Goal: Task Accomplishment & Management: Complete application form

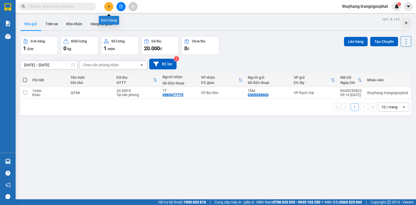
click at [108, 7] on icon "plus" at bounding box center [109, 7] width 4 height 4
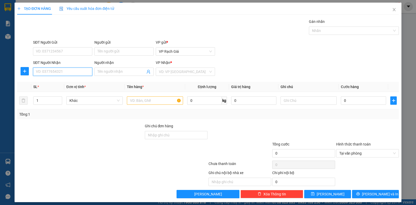
click at [73, 73] on input "SĐT Người Nhận" at bounding box center [62, 72] width 59 height 8
type input "0915855533"
click at [187, 73] on input "search" at bounding box center [183, 72] width 49 height 8
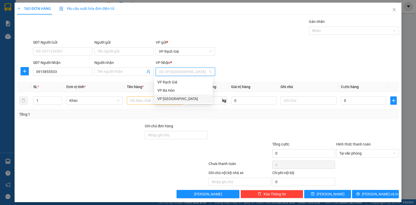
click at [166, 99] on div "VP [GEOGRAPHIC_DATA]" at bounding box center [183, 99] width 52 height 6
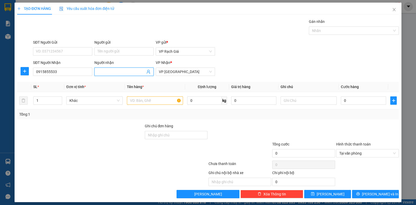
click at [132, 72] on input "Người nhận" at bounding box center [122, 72] width 48 height 6
type input "NỮA"
click at [66, 50] on input "SĐT Người Gửi" at bounding box center [62, 51] width 59 height 8
type input "0855393062"
click at [110, 72] on input "NỮA" at bounding box center [122, 72] width 48 height 6
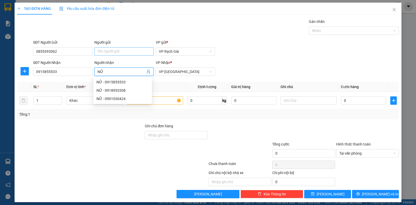
type input "NỮ"
click at [109, 51] on input "Người gửi" at bounding box center [123, 51] width 59 height 8
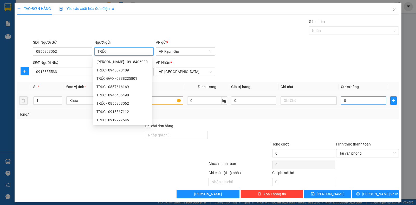
type input "TRÚC"
click at [355, 104] on input "0" at bounding box center [363, 100] width 45 height 8
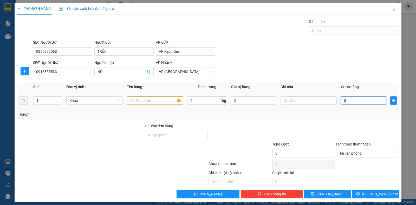
type input "2"
type input "20"
type input "200"
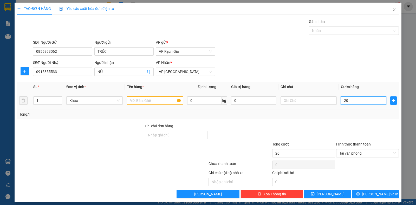
type input "200"
type input "2.000"
type input "20.000"
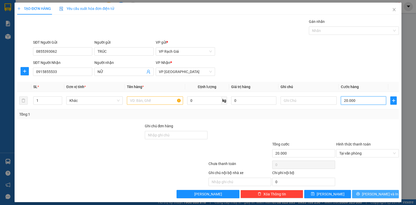
type input "20.000"
click at [377, 195] on span "[PERSON_NAME] và In" at bounding box center [380, 194] width 36 height 6
click at [150, 99] on input "text" at bounding box center [155, 100] width 56 height 8
type input "1 BỌC"
click at [374, 192] on span "[PERSON_NAME] và In" at bounding box center [380, 194] width 36 height 6
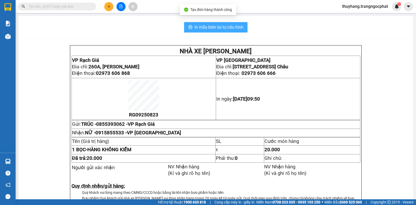
click at [211, 26] on span "In mẫu biên lai tự cấu hình" at bounding box center [219, 27] width 49 height 7
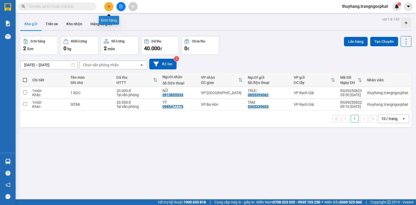
click at [110, 6] on icon "plus" at bounding box center [109, 7] width 4 height 4
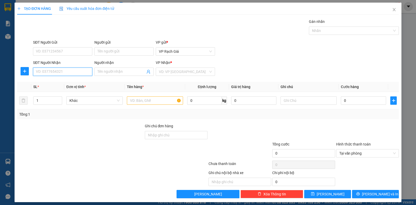
click at [74, 73] on input "SĐT Người Nhận" at bounding box center [62, 72] width 59 height 8
click at [183, 73] on input "search" at bounding box center [183, 72] width 49 height 8
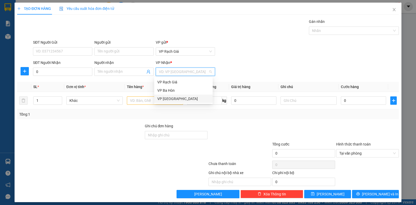
click at [162, 100] on div "VP [GEOGRAPHIC_DATA]" at bounding box center [183, 99] width 52 height 6
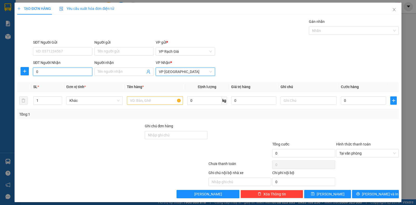
click at [60, 72] on input "0" at bounding box center [62, 72] width 59 height 8
type input "0949368186"
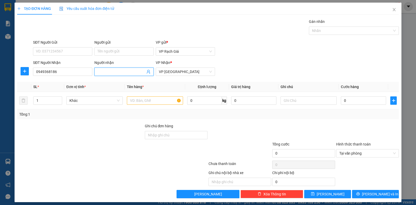
click at [109, 70] on input "Người nhận" at bounding box center [122, 72] width 48 height 6
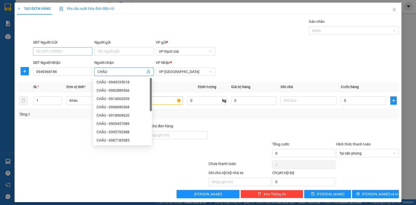
type input "CHÂU"
click at [70, 49] on input "SĐT Người Gửi" at bounding box center [62, 51] width 59 height 8
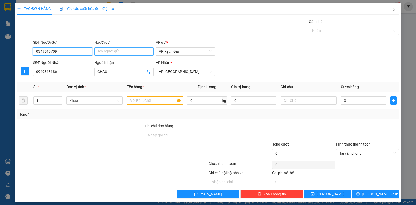
type input "0349510709"
click at [114, 49] on input "Người gửi" at bounding box center [123, 51] width 59 height 8
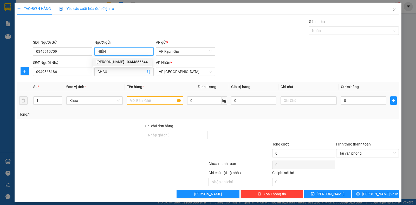
type input "HIỂN"
click at [145, 104] on input "text" at bounding box center [155, 100] width 56 height 8
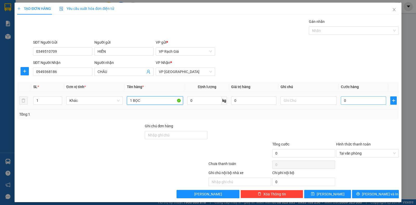
type input "1 BỌC"
click at [346, 102] on input "0" at bounding box center [363, 100] width 45 height 8
type input "2"
type input "20"
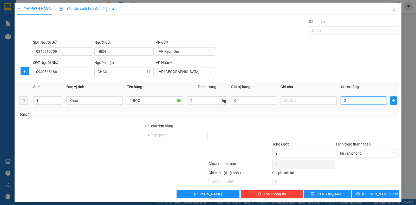
type input "20"
type input "200"
type input "2.000"
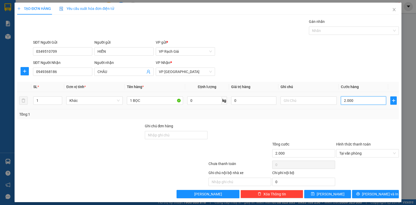
type input "20.000"
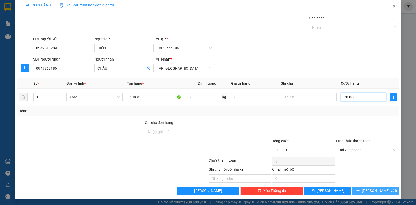
type input "20.000"
click at [372, 191] on span "[PERSON_NAME] và In" at bounding box center [380, 191] width 36 height 6
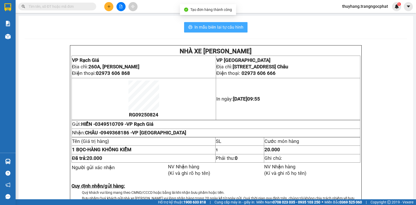
click at [206, 27] on span "In mẫu biên lai tự cấu hình" at bounding box center [219, 27] width 49 height 7
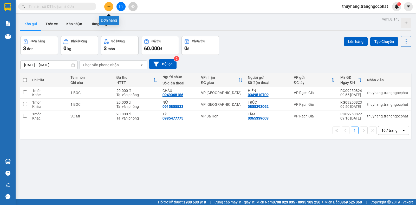
click at [106, 7] on button at bounding box center [108, 6] width 9 height 9
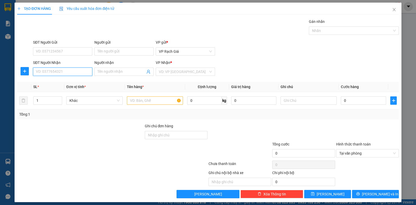
click at [65, 71] on input "SĐT Người Nhận" at bounding box center [62, 72] width 59 height 8
type input "0"
click at [144, 100] on input "text" at bounding box center [155, 100] width 56 height 8
type input "1 TÚI"
click at [62, 75] on input "0" at bounding box center [62, 72] width 59 height 8
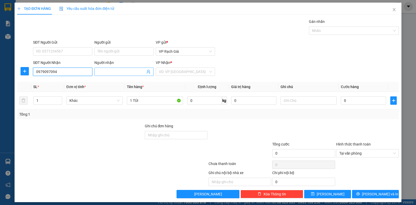
type input "0979097094"
click at [116, 71] on input "Người nhận" at bounding box center [122, 72] width 48 height 6
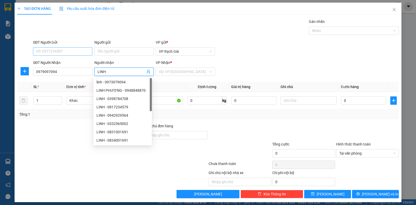
type input "LINH"
click at [69, 51] on input "SĐT Người Gửi" at bounding box center [62, 51] width 59 height 8
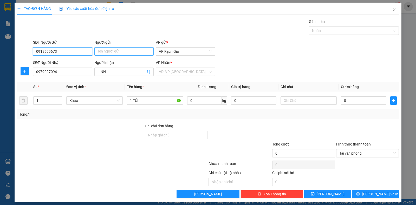
type input "0918599673"
click at [130, 52] on input "Người gửi" at bounding box center [123, 51] width 59 height 8
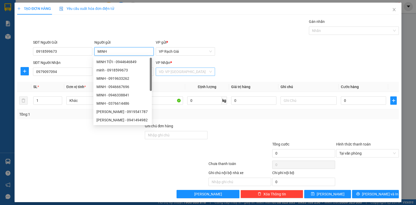
type input "MINH"
click at [189, 73] on input "search" at bounding box center [183, 72] width 49 height 8
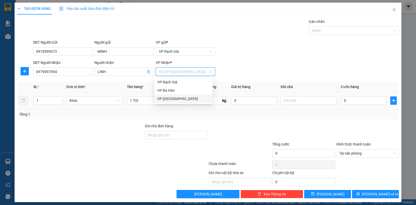
drag, startPoint x: 174, startPoint y: 99, endPoint x: 221, endPoint y: 106, distance: 48.1
click at [173, 99] on div "VP [GEOGRAPHIC_DATA]" at bounding box center [183, 99] width 52 height 6
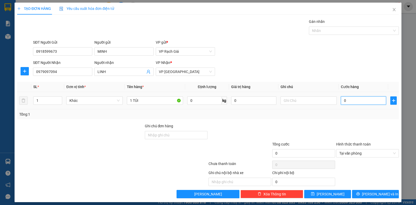
click at [355, 99] on input "0" at bounding box center [363, 100] width 45 height 8
type input "2"
type input "20"
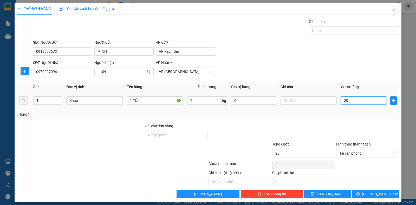
type input "200"
type input "2.000"
type input "20.000"
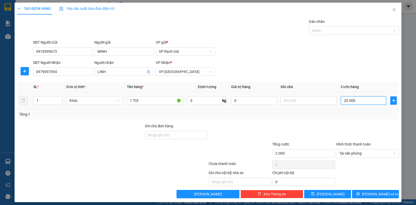
type input "20.000"
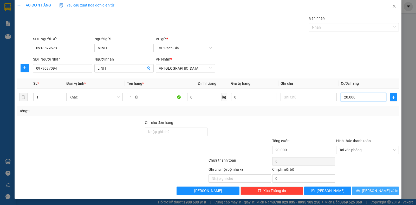
type input "20.000"
click at [379, 190] on span "[PERSON_NAME] và In" at bounding box center [380, 191] width 36 height 6
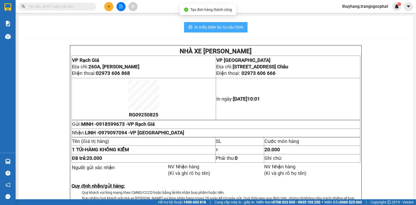
click at [230, 25] on span "In mẫu biên lai tự cấu hình" at bounding box center [219, 27] width 49 height 7
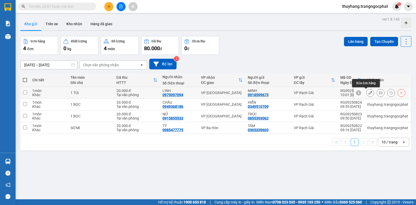
click at [369, 93] on icon at bounding box center [371, 93] width 4 height 4
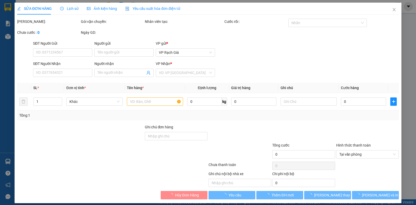
type input "0918599673"
type input "MINH"
type input "0979097094"
type input "LINH"
type input "20.000"
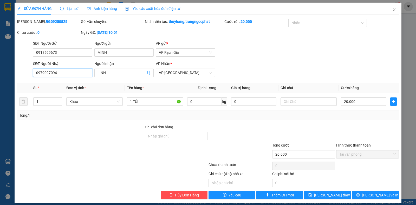
click at [43, 75] on input "0979097094" at bounding box center [62, 73] width 59 height 8
type input "0973097094"
click at [375, 194] on span "[PERSON_NAME] và In" at bounding box center [380, 195] width 36 height 6
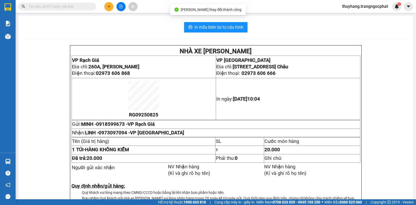
click at [71, 4] on input "text" at bounding box center [59, 7] width 61 height 6
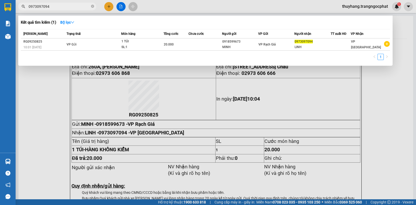
type input "0973097094"
click at [396, 114] on div at bounding box center [208, 102] width 416 height 205
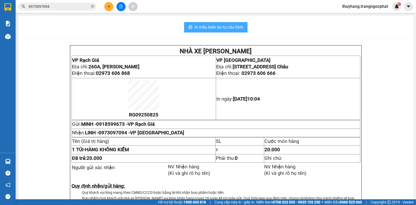
click at [219, 26] on span "In mẫu biên lai tự cấu hình" at bounding box center [219, 27] width 49 height 7
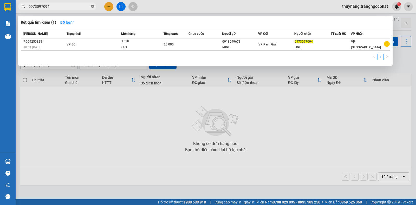
click at [92, 4] on span at bounding box center [92, 6] width 3 height 5
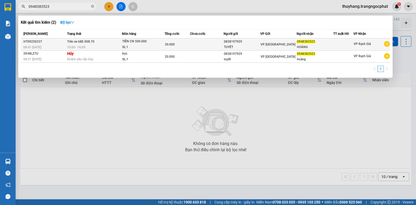
type input "0948383523"
click at [140, 43] on div "TIỀN CN 500.000" at bounding box center [141, 42] width 39 height 6
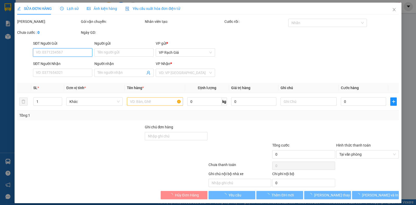
type input "0838197929"
type input "TUYẾT"
type input "0948383523"
type input "HOÀNG"
type input "30.000"
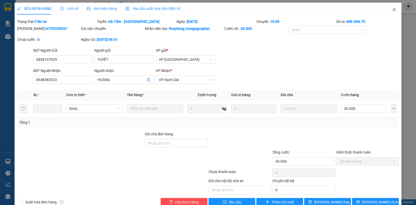
click at [393, 11] on icon "close" at bounding box center [394, 9] width 3 height 3
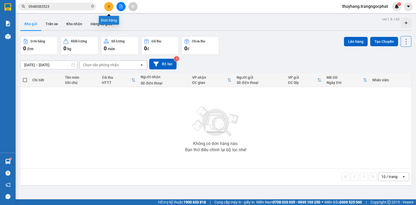
click at [107, 6] on icon "plus" at bounding box center [109, 7] width 4 height 4
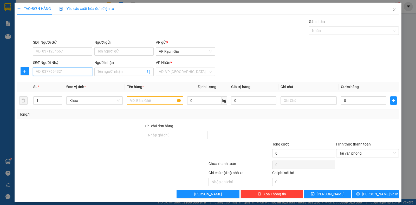
click at [81, 70] on input "SĐT Người Nhận" at bounding box center [62, 72] width 59 height 8
type input "0741"
click at [65, 81] on div "0832060741 - MAI" at bounding box center [62, 82] width 52 height 6
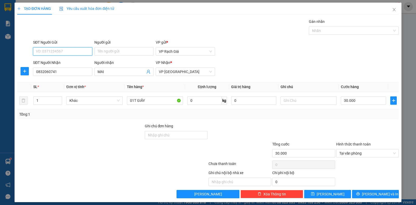
click at [61, 52] on input "SĐT Người Gửi" at bounding box center [62, 51] width 59 height 8
click at [60, 65] on div "0912797545 - TRÚC" at bounding box center [62, 62] width 52 height 6
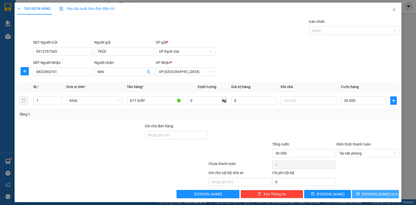
click at [375, 194] on span "[PERSON_NAME] và In" at bounding box center [380, 194] width 36 height 6
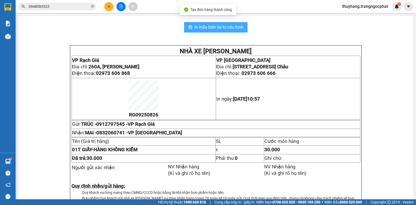
click at [228, 24] on span "In mẫu biên lai tự cấu hình" at bounding box center [219, 27] width 49 height 7
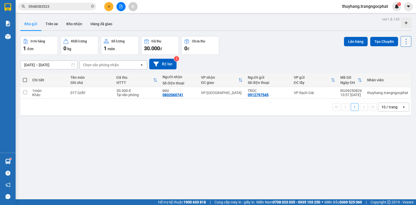
click at [403, 43] on icon at bounding box center [406, 41] width 7 height 7
drag, startPoint x: 396, startPoint y: 75, endPoint x: 360, endPoint y: 74, distance: 35.1
click at [393, 76] on span "Làm mới" at bounding box center [394, 74] width 14 height 5
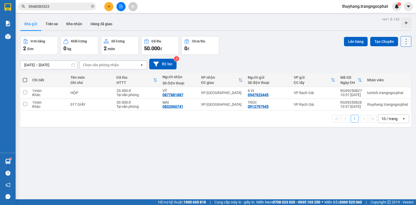
click at [403, 38] on icon at bounding box center [406, 41] width 7 height 7
click at [397, 74] on span "Làm mới" at bounding box center [394, 74] width 14 height 5
click at [25, 79] on span at bounding box center [25, 80] width 4 height 4
click at [25, 78] on input "checkbox" at bounding box center [25, 78] width 0 height 0
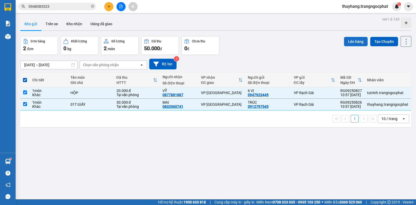
drag, startPoint x: 346, startPoint y: 41, endPoint x: 343, endPoint y: 42, distance: 3.1
click at [346, 41] on button "Lên hàng" at bounding box center [356, 41] width 24 height 9
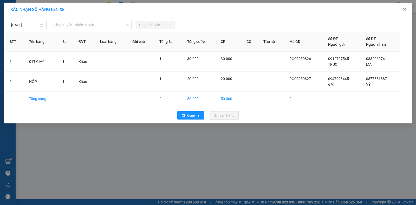
click at [81, 23] on span "Chọn tuyến - nhóm tuyến" at bounding box center [91, 25] width 75 height 8
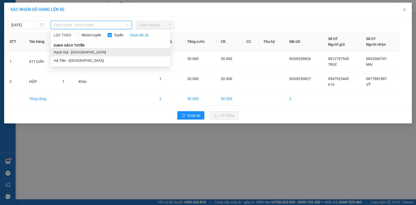
click at [68, 51] on li "Rạch Giá - [GEOGRAPHIC_DATA]" at bounding box center [111, 52] width 120 height 8
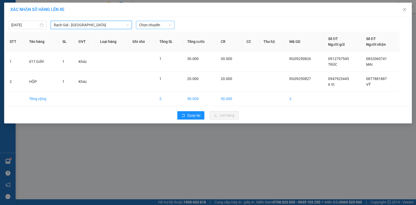
click at [156, 27] on span "Chọn chuyến" at bounding box center [155, 25] width 32 height 8
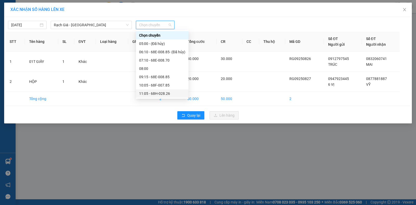
click at [142, 91] on div "11:05 - 68H-028.26" at bounding box center [162, 94] width 46 height 6
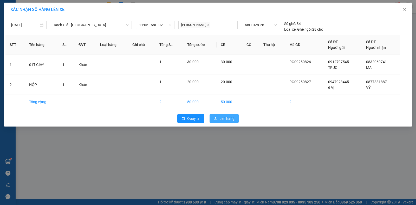
click at [222, 119] on span "Lên hàng" at bounding box center [227, 119] width 15 height 6
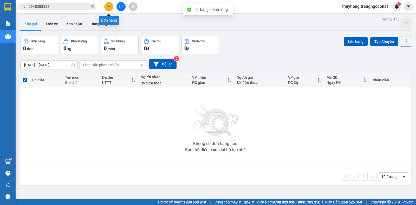
click at [111, 6] on button at bounding box center [108, 6] width 9 height 9
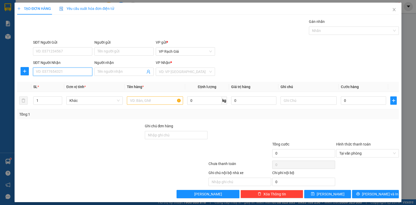
click at [62, 75] on input "SĐT Người Nhận" at bounding box center [62, 72] width 59 height 8
type input "0825448997"
click at [109, 74] on input "Người nhận" at bounding box center [122, 72] width 48 height 6
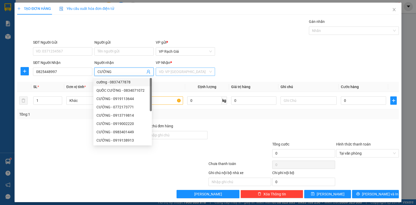
type input "CƯỜNG"
click at [165, 73] on input "search" at bounding box center [183, 72] width 49 height 8
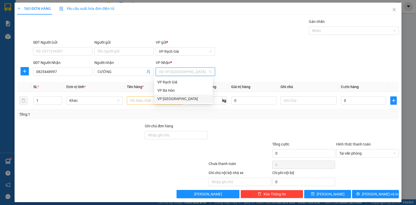
drag, startPoint x: 168, startPoint y: 99, endPoint x: 133, endPoint y: 79, distance: 40.1
click at [168, 100] on div "VP [GEOGRAPHIC_DATA]" at bounding box center [183, 99] width 52 height 6
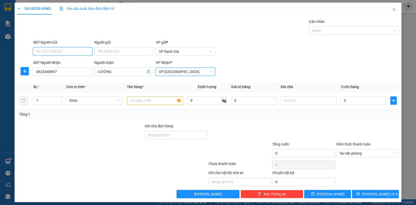
click at [73, 55] on input "SĐT Người Gửi" at bounding box center [62, 51] width 59 height 8
type input "0944545253"
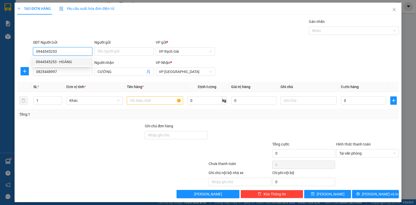
click at [76, 61] on div "0944545253 - HOÀNG" at bounding box center [62, 62] width 52 height 6
type input "HOÀNG"
type input "20.000"
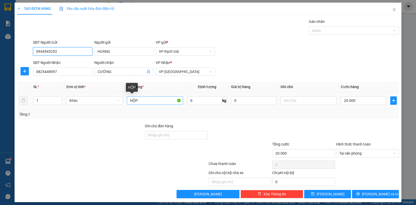
type input "0944545253"
drag, startPoint x: 143, startPoint y: 101, endPoint x: 126, endPoint y: 100, distance: 16.9
click at [127, 100] on input "HỘP" at bounding box center [155, 100] width 56 height 8
type input "1 KIỆN BAO +1 KHUNG"
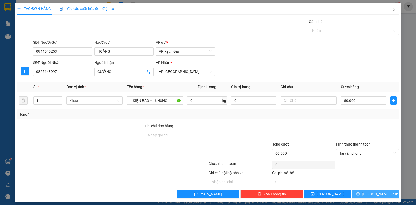
click at [358, 198] on button "[PERSON_NAME] và In" at bounding box center [375, 194] width 47 height 8
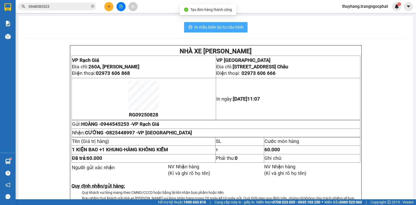
click at [228, 29] on span "In mẫu biên lai tự cấu hình" at bounding box center [219, 27] width 49 height 7
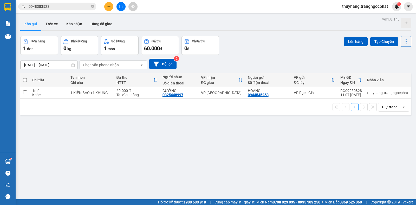
click at [107, 7] on button at bounding box center [108, 6] width 9 height 9
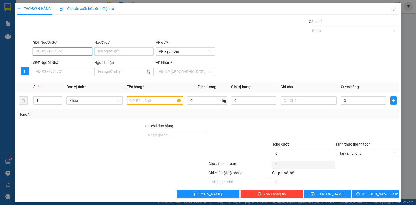
click at [56, 50] on input "SĐT Người Gửi" at bounding box center [62, 51] width 59 height 8
type input "0901030424"
click at [72, 62] on div "0901030424 - NỮ" at bounding box center [62, 62] width 52 height 6
type input "NỮ"
type input "0795911919"
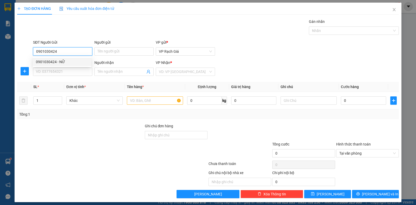
type input "ĐÔNG"
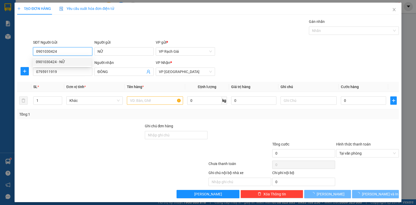
type input "20.000"
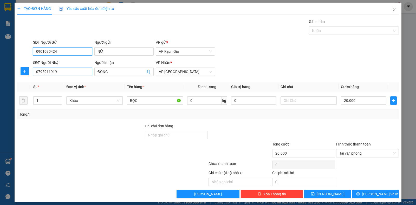
type input "0901030424"
drag, startPoint x: 69, startPoint y: 72, endPoint x: 0, endPoint y: 92, distance: 71.8
click at [0, 92] on div "TẠO ĐƠN HÀNG Yêu cầu xuất hóa đơn điện tử Transit Pickup Surcharge Ids Transit …" at bounding box center [208, 102] width 416 height 205
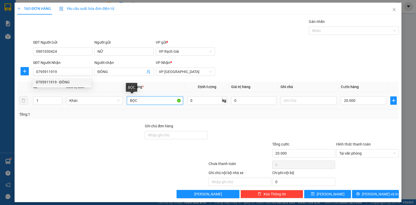
drag, startPoint x: 151, startPoint y: 99, endPoint x: 79, endPoint y: 113, distance: 73.6
click at [84, 113] on div "SL * Đơn vị tính * Tên hàng * Định lượng Giá trị hàng Ghi chú Cước hàng 1 Khác …" at bounding box center [208, 100] width 382 height 37
type input "THÙNG GIẤY"
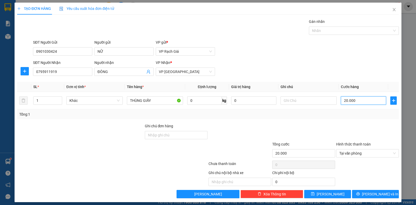
type input "3"
type input "30"
type input "300"
type input "3.000"
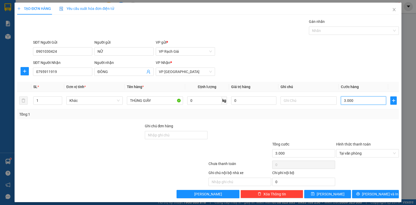
type input "30.000"
drag, startPoint x: 118, startPoint y: 70, endPoint x: 26, endPoint y: 78, distance: 92.1
click at [38, 76] on div "SĐT Người Nhận 0795911919 Người nhận ĐÔNG VP Nhận * VP [GEOGRAPHIC_DATA]" at bounding box center [216, 69] width 368 height 18
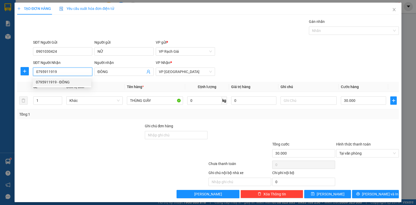
drag, startPoint x: 70, startPoint y: 73, endPoint x: 0, endPoint y: 87, distance: 72.0
click at [0, 87] on div "TẠO ĐƠN HÀNG Yêu cầu xuất hóa đơn điện tử Transit Pickup Surcharge Ids Transit …" at bounding box center [208, 102] width 416 height 205
type input "0947923928"
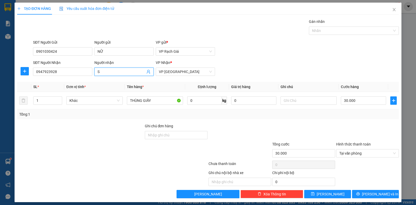
type input "SÂ"
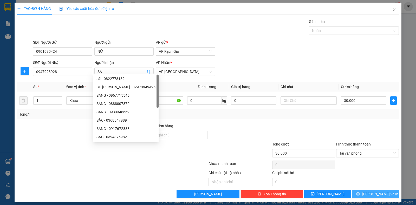
click at [383, 191] on button "[PERSON_NAME] và In" at bounding box center [375, 194] width 47 height 8
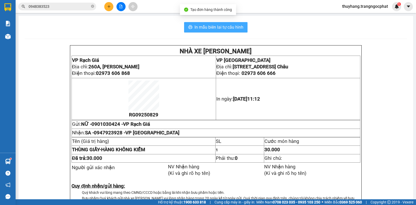
click at [211, 28] on span "In mẫu biên lai tự cấu hình" at bounding box center [219, 27] width 49 height 7
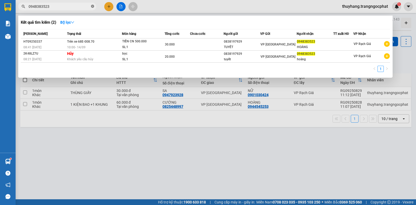
click at [92, 7] on icon "close-circle" at bounding box center [92, 6] width 3 height 3
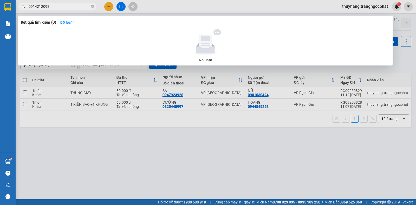
type input "0914212098"
click at [93, 6] on icon "close-circle" at bounding box center [92, 6] width 3 height 3
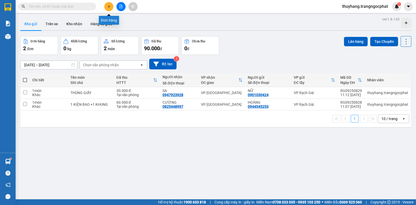
click at [108, 7] on icon "plus" at bounding box center [109, 7] width 4 height 4
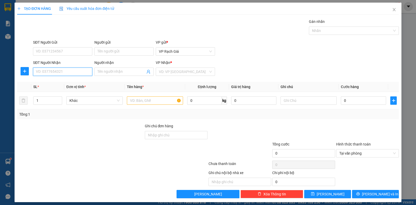
click at [70, 74] on input "SĐT Người Nhận" at bounding box center [62, 72] width 59 height 8
click at [76, 83] on div "0941945009 - [PERSON_NAME]" at bounding box center [62, 82] width 52 height 6
type input "0941945009"
type input "MINH GIÀU"
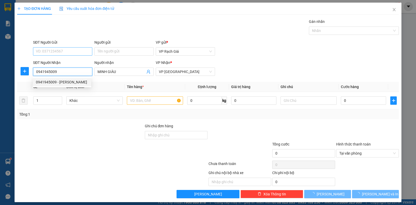
type input "20.000"
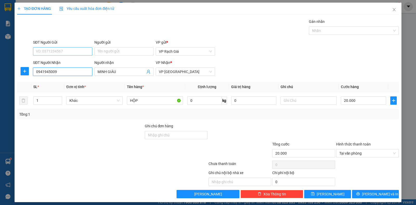
type input "0941945009"
click at [60, 48] on input "SĐT Người Gửi" at bounding box center [62, 51] width 59 height 8
click at [64, 63] on div "0947923445 - 6 VỊ" at bounding box center [62, 62] width 52 height 6
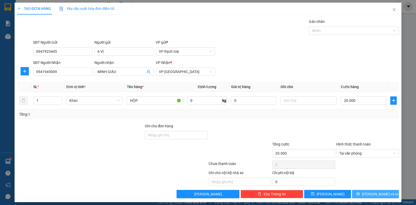
click at [379, 194] on span "[PERSON_NAME] và In" at bounding box center [380, 194] width 36 height 6
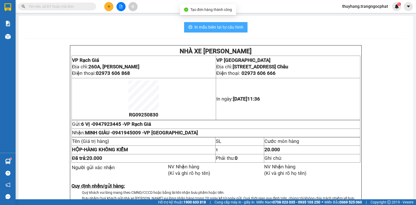
click at [229, 27] on span "In mẫu biên lai tự cấu hình" at bounding box center [219, 27] width 49 height 7
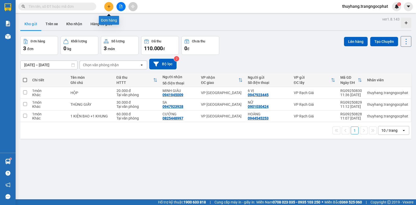
click at [108, 5] on icon "plus" at bounding box center [109, 7] width 4 height 4
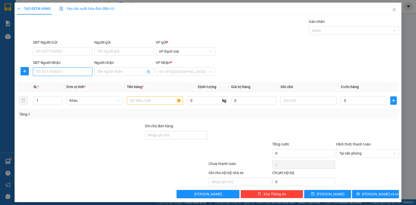
click at [72, 70] on input "SĐT Người Nhận" at bounding box center [62, 72] width 59 height 8
drag, startPoint x: 60, startPoint y: 83, endPoint x: 53, endPoint y: 63, distance: 20.6
click at [59, 83] on div "0907535577 - ANH [PERSON_NAME]" at bounding box center [66, 82] width 60 height 6
type input "0907535577"
type input "ANH VY"
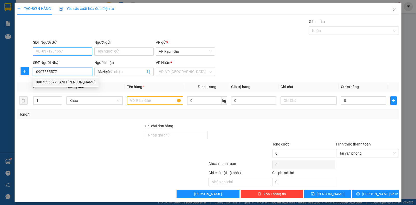
type input "20.000"
type input "0907535577"
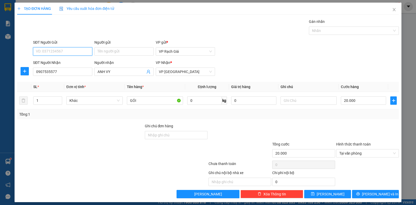
click at [52, 52] on input "SĐT Người Gửi" at bounding box center [62, 51] width 59 height 8
click at [57, 64] on div "0919844833 - [PERSON_NAME]" at bounding box center [62, 62] width 52 height 6
type input "0919844833"
type input "[PERSON_NAME]"
type input "0919844833"
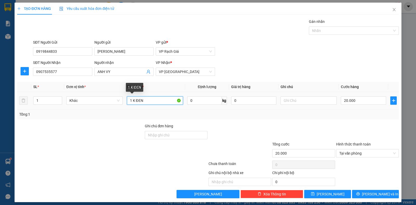
drag, startPoint x: 159, startPoint y: 103, endPoint x: 133, endPoint y: 102, distance: 26.3
click at [133, 102] on input "1 K ĐEN" at bounding box center [155, 100] width 56 height 8
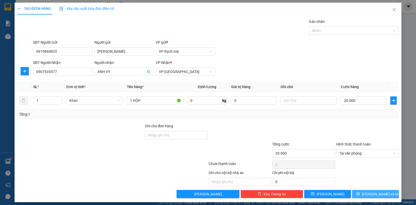
click at [360, 193] on icon "printer" at bounding box center [357, 193] width 3 height 3
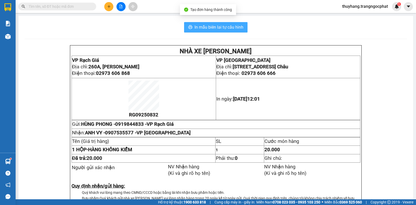
drag, startPoint x: 205, startPoint y: 25, endPoint x: 207, endPoint y: 29, distance: 3.5
click at [207, 29] on span "In mẫu biên lai tự cấu hình" at bounding box center [219, 27] width 49 height 7
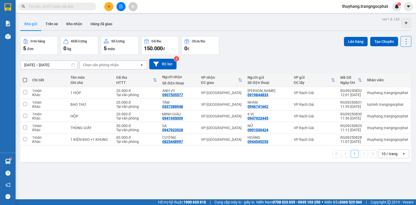
click at [26, 79] on span at bounding box center [25, 80] width 4 height 4
click at [25, 78] on input "checkbox" at bounding box center [25, 78] width 0 height 0
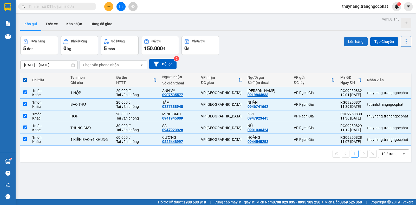
click at [355, 39] on button "Lên hàng" at bounding box center [356, 41] width 24 height 9
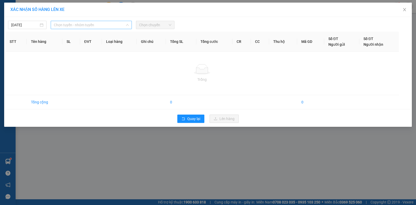
click at [71, 25] on span "Chọn tuyến - nhóm tuyến" at bounding box center [91, 25] width 75 height 8
click at [405, 11] on icon "close" at bounding box center [405, 10] width 4 height 4
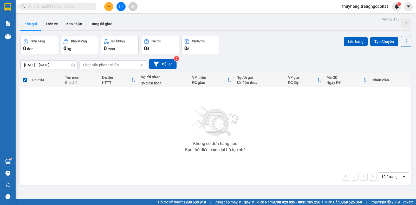
click at [84, 5] on input "text" at bounding box center [59, 7] width 61 height 6
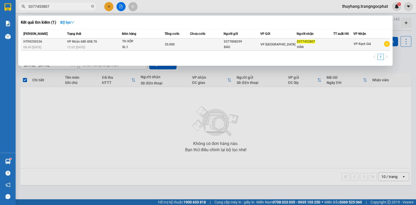
type input "0377453807"
click at [242, 45] on div "BẢO" at bounding box center [242, 46] width 36 height 5
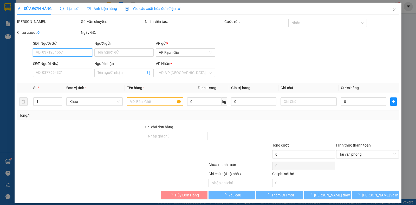
type input "0377808299"
type input "BẢO"
type input "0377453807"
type input "HÂN"
type input "20.000"
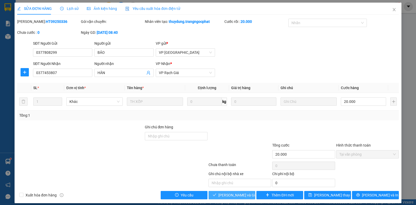
click at [236, 193] on span "[PERSON_NAME] và Giao hàng" at bounding box center [243, 195] width 50 height 6
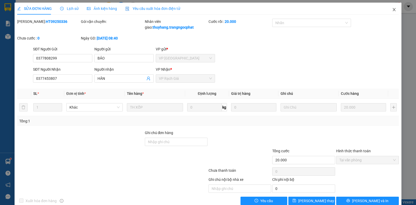
click at [392, 10] on icon "close" at bounding box center [394, 10] width 4 height 4
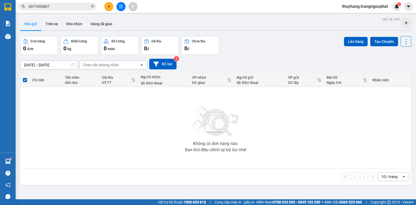
click at [110, 4] on button at bounding box center [108, 6] width 9 height 9
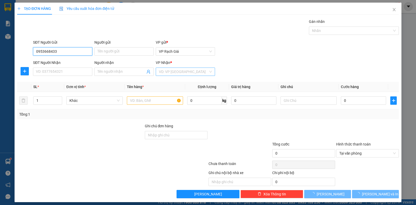
type input "0953668433"
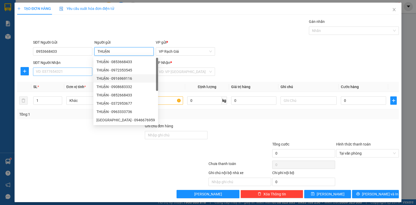
type input "THUẬN"
click at [49, 72] on input "SĐT Người Nhận" at bounding box center [62, 72] width 59 height 8
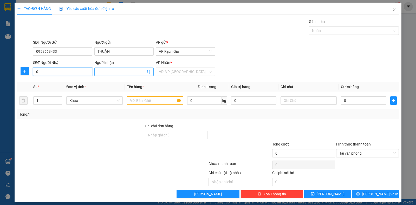
type input "0"
click at [122, 74] on input "Người nhận" at bounding box center [122, 72] width 48 height 6
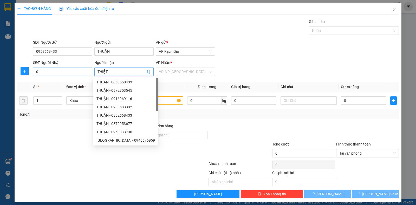
type input "THIỆT"
click at [50, 72] on input "0" at bounding box center [62, 72] width 59 height 8
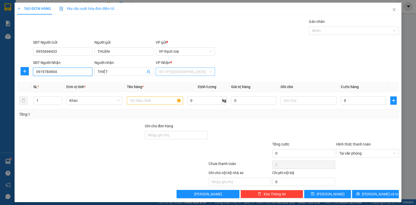
type input "0919784904"
click at [172, 69] on input "search" at bounding box center [183, 72] width 49 height 8
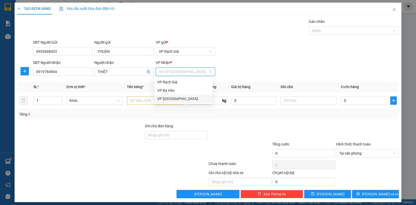
click at [178, 100] on div "VP [GEOGRAPHIC_DATA]" at bounding box center [183, 99] width 52 height 6
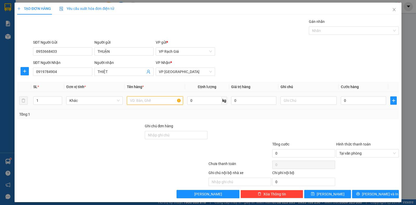
click at [155, 103] on input "text" at bounding box center [155, 100] width 56 height 8
type input "VỎ X"
click at [345, 98] on input "0" at bounding box center [363, 100] width 45 height 8
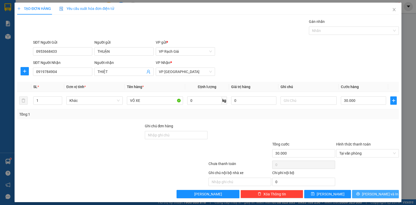
click at [377, 195] on span "[PERSON_NAME] và In" at bounding box center [380, 194] width 36 height 6
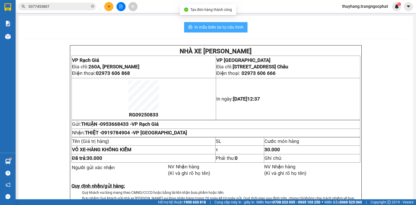
click at [195, 27] on span "In mẫu biên lai tự cấu hình" at bounding box center [219, 27] width 49 height 7
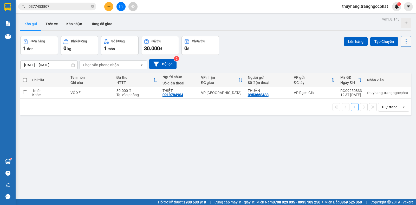
click at [403, 44] on icon at bounding box center [406, 41] width 7 height 7
click at [390, 73] on span "Làm mới" at bounding box center [394, 74] width 14 height 5
click at [403, 40] on icon at bounding box center [406, 41] width 7 height 7
click at [392, 77] on li "Làm mới" at bounding box center [392, 74] width 39 height 9
click at [22, 80] on th at bounding box center [24, 80] width 9 height 14
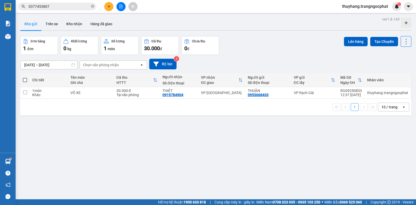
click at [23, 79] on th at bounding box center [24, 80] width 9 height 14
click at [26, 80] on span at bounding box center [25, 80] width 4 height 4
click at [25, 78] on input "checkbox" at bounding box center [25, 78] width 0 height 0
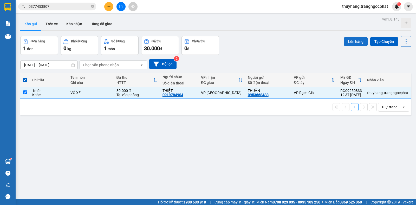
click at [350, 42] on button "Lên hàng" at bounding box center [356, 41] width 24 height 9
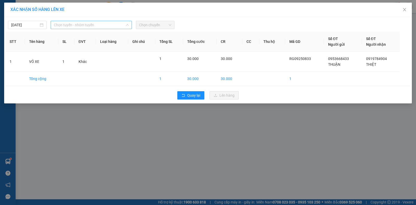
click at [71, 27] on span "Chọn tuyến - nhóm tuyến" at bounding box center [91, 25] width 75 height 8
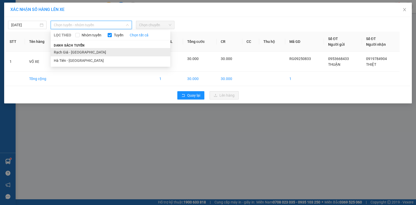
click at [63, 52] on li "Rạch Giá - [GEOGRAPHIC_DATA]" at bounding box center [111, 52] width 120 height 8
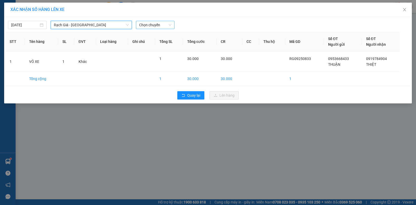
click at [150, 26] on span "Chọn chuyến" at bounding box center [155, 25] width 32 height 8
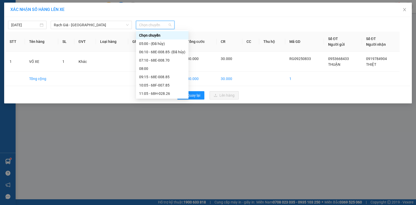
click at [146, 107] on div "13:05 - 68E-008.70" at bounding box center [162, 110] width 46 height 6
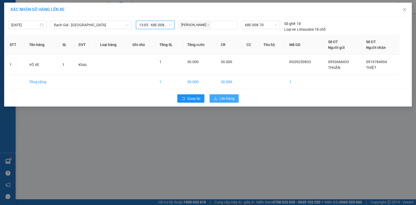
click at [222, 98] on span "Lên hàng" at bounding box center [227, 99] width 15 height 6
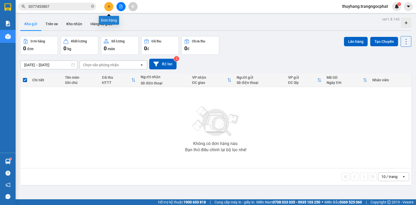
click at [107, 5] on icon "plus" at bounding box center [109, 7] width 4 height 4
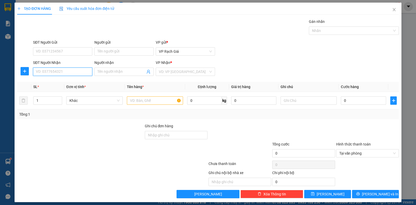
click at [58, 72] on input "SĐT Người Nhận" at bounding box center [62, 72] width 59 height 8
click at [64, 82] on div "0946676959 - [GEOGRAPHIC_DATA]" at bounding box center [65, 82] width 59 height 6
type input "0946676959"
type input "[PERSON_NAME]"
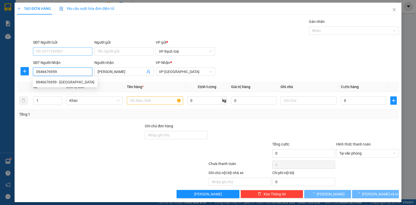
type input "20.000"
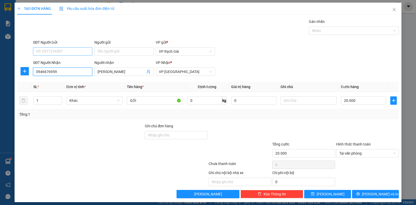
type input "0946676959"
click at [59, 52] on input "SĐT Người Gửi" at bounding box center [62, 51] width 59 height 8
type input "0902717278"
click at [75, 61] on div "0902717278 - [PERSON_NAME]" at bounding box center [62, 62] width 52 height 6
type input "[PERSON_NAME]"
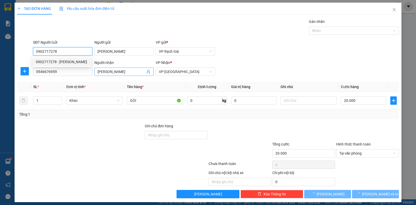
type input "30.000"
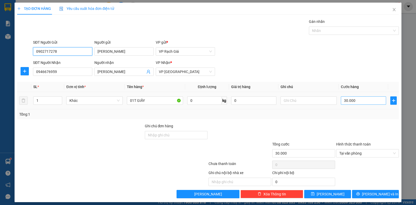
type input "0902717278"
click at [344, 102] on input "30.000" at bounding box center [363, 100] width 45 height 8
type input "2"
type input "20"
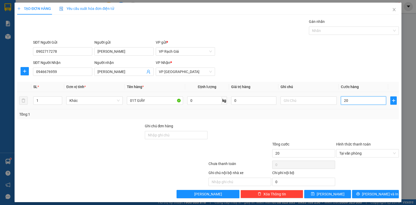
type input "200"
type input "2.000"
type input "20.000"
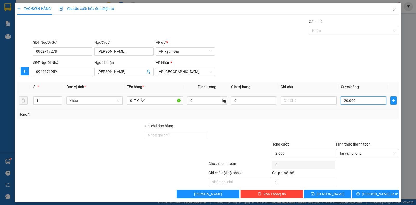
type input "20.000"
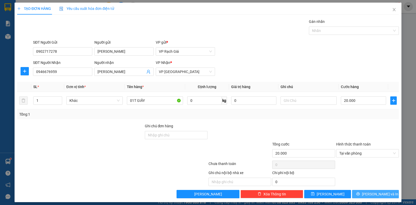
click at [389, 194] on button "[PERSON_NAME] và In" at bounding box center [375, 194] width 47 height 8
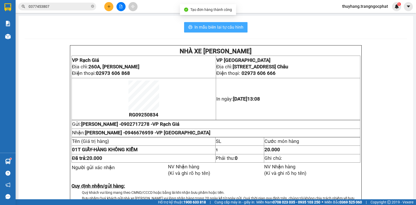
drag, startPoint x: 231, startPoint y: 28, endPoint x: 236, endPoint y: 27, distance: 5.9
click at [231, 28] on span "In mẫu biên lai tự cấu hình" at bounding box center [219, 27] width 49 height 7
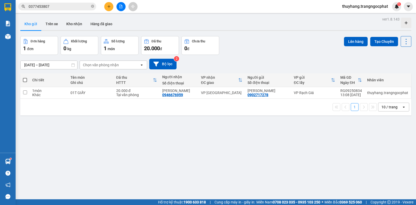
click at [108, 8] on icon "plus" at bounding box center [109, 7] width 4 height 4
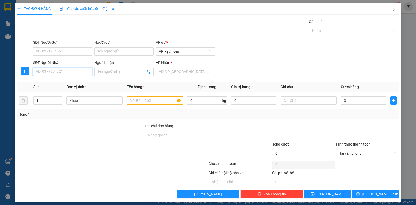
click at [73, 72] on input "SĐT Người Nhận" at bounding box center [62, 72] width 59 height 8
type input "0946881188"
click at [105, 73] on input "Người nhận" at bounding box center [122, 72] width 48 height 6
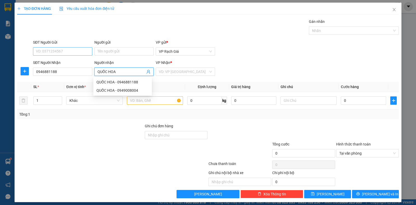
type input "QUỐC HOA"
click at [58, 52] on input "SĐT Người Gửi" at bounding box center [62, 51] width 59 height 8
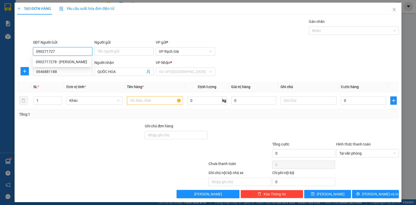
type input "0902717278"
click at [65, 62] on div "0902717278 - [PERSON_NAME]" at bounding box center [62, 62] width 52 height 6
type input "[PERSON_NAME]"
type input "20.000"
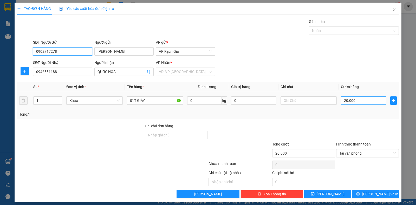
type input "0902717278"
click at [356, 101] on input "20.000" at bounding box center [363, 100] width 45 height 8
type input "3"
type input "30"
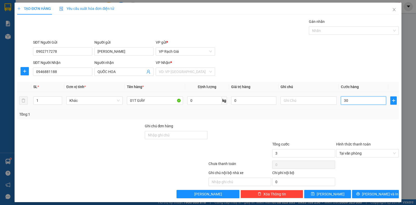
type input "30"
type input "300"
type input "3.000"
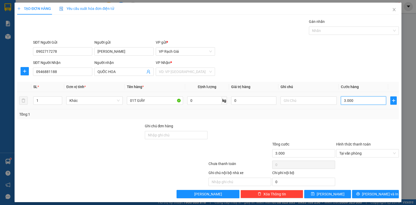
type input "30.000"
click at [372, 194] on span "[PERSON_NAME] và In" at bounding box center [380, 194] width 36 height 6
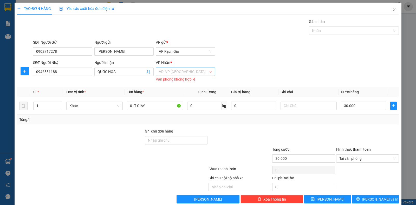
click at [172, 72] on input "search" at bounding box center [183, 72] width 49 height 8
drag, startPoint x: 170, startPoint y: 98, endPoint x: 227, endPoint y: 125, distance: 62.6
click at [174, 99] on div "VP [GEOGRAPHIC_DATA]" at bounding box center [183, 99] width 52 height 6
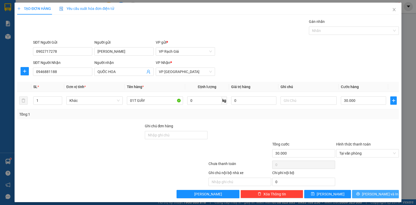
click at [360, 193] on icon "printer" at bounding box center [358, 194] width 4 height 4
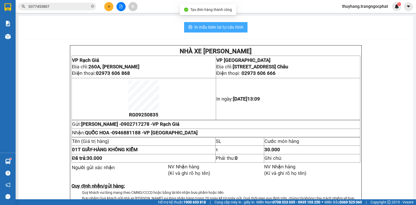
click at [221, 27] on span "In mẫu biên lai tự cấu hình" at bounding box center [219, 27] width 49 height 7
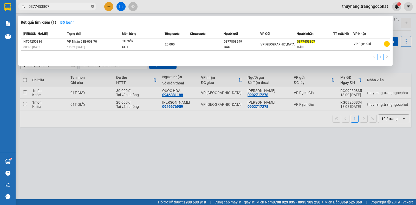
click at [92, 6] on icon "close-circle" at bounding box center [92, 6] width 3 height 3
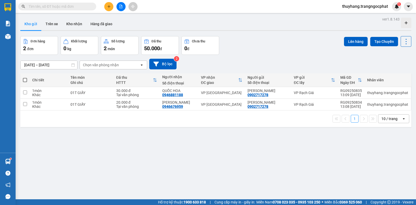
click at [79, 8] on input "text" at bounding box center [59, 7] width 61 height 6
type input "0"
click at [110, 6] on icon "plus" at bounding box center [109, 7] width 4 height 4
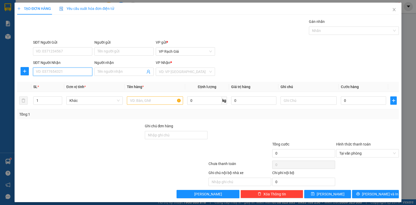
click at [65, 73] on input "SĐT Người Nhận" at bounding box center [62, 72] width 59 height 8
click at [137, 101] on input "text" at bounding box center [155, 100] width 56 height 8
click at [74, 73] on input "0" at bounding box center [62, 72] width 59 height 8
type input "0925742912"
click at [112, 71] on input "Người nhận" at bounding box center [122, 72] width 48 height 6
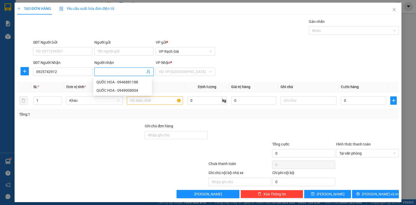
click at [126, 70] on input "Người nhận" at bounding box center [122, 72] width 48 height 6
click at [164, 73] on input "search" at bounding box center [183, 72] width 49 height 8
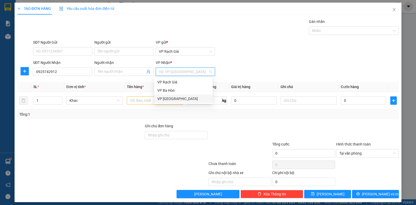
click at [173, 99] on div "VP [GEOGRAPHIC_DATA]" at bounding box center [183, 99] width 52 height 6
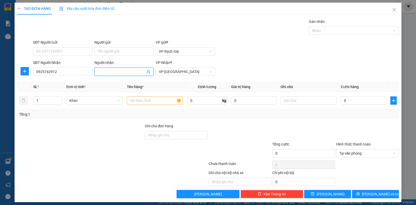
click at [113, 72] on input "Người nhận" at bounding box center [122, 72] width 48 height 6
type input "CHAO TÝ"
click at [70, 50] on input "SĐT Người Gửi" at bounding box center [62, 51] width 59 height 8
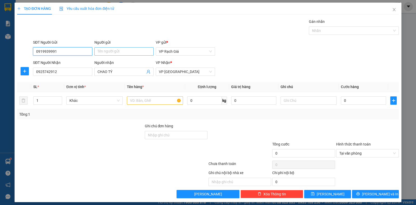
type input "0919939991"
click at [124, 51] on input "Người gửi" at bounding box center [123, 51] width 59 height 8
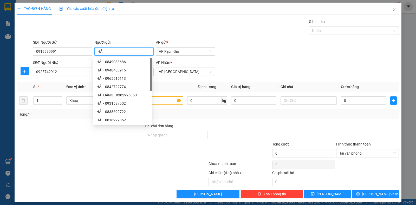
type input "HẢI"
click at [294, 51] on div "SĐT Người Gửi 0919939991 Người gửi HẢI VP gửi * VP [PERSON_NAME]" at bounding box center [216, 49] width 368 height 18
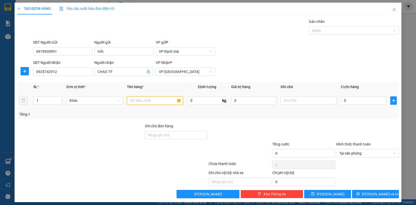
click at [153, 99] on input "text" at bounding box center [155, 100] width 56 height 8
type input "1 CỤC"
click at [354, 100] on input "0" at bounding box center [363, 100] width 45 height 8
type input "2"
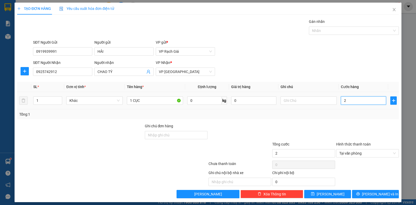
type input "20"
type input "200"
type input "2.000"
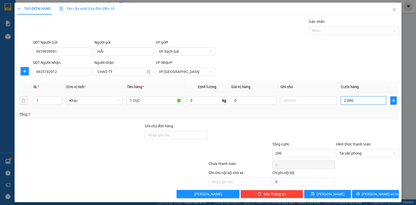
type input "2.000"
type input "20.000"
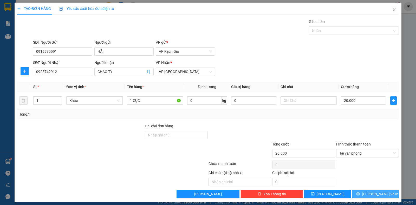
click at [372, 192] on span "[PERSON_NAME] và In" at bounding box center [380, 194] width 36 height 6
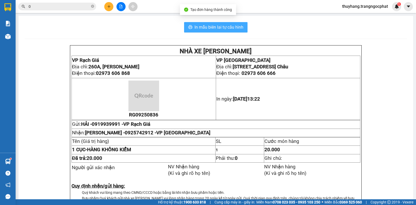
click at [219, 23] on button "In mẫu biên lai tự cấu hình" at bounding box center [215, 27] width 63 height 10
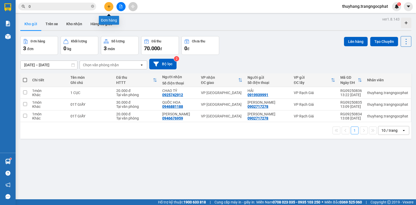
click at [107, 7] on icon "plus" at bounding box center [109, 7] width 4 height 4
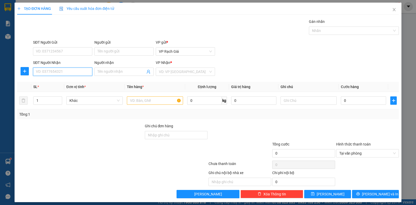
click at [68, 70] on input "SĐT Người Nhận" at bounding box center [62, 72] width 59 height 8
click at [64, 73] on input "004" at bounding box center [62, 72] width 59 height 8
click at [65, 82] on div "0949008004 - QUỐC HOA" at bounding box center [62, 82] width 52 height 6
type input "0949008004"
type input "QUỐC HOA"
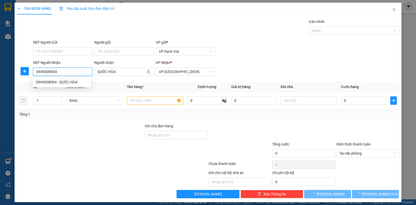
type input "20.000"
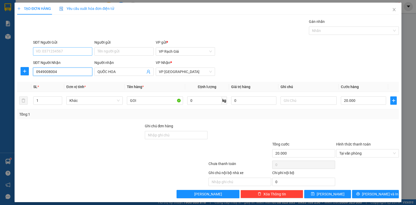
type input "0949008004"
click at [62, 50] on input "SĐT Người Gửi" at bounding box center [62, 51] width 59 height 8
click at [65, 63] on div "0943778730 - THÀNH THÁI" at bounding box center [62, 62] width 52 height 6
type input "0943778730"
type input "THÀNH THÁI"
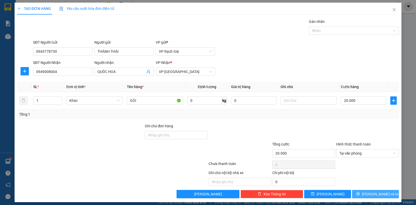
click at [360, 192] on icon "printer" at bounding box center [358, 194] width 4 height 4
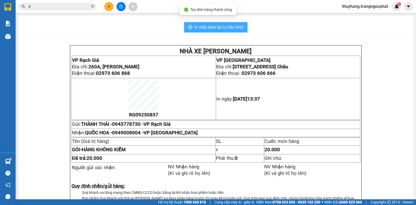
drag, startPoint x: 214, startPoint y: 24, endPoint x: 213, endPoint y: 27, distance: 3.7
click at [213, 27] on button "In mẫu biên lai tự cấu hình" at bounding box center [215, 27] width 63 height 10
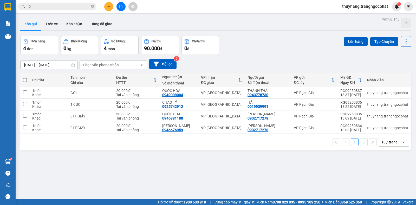
drag, startPoint x: 213, startPoint y: 27, endPoint x: 10, endPoint y: 160, distance: 242.8
click at [10, 160] on img at bounding box center [7, 161] width 5 height 5
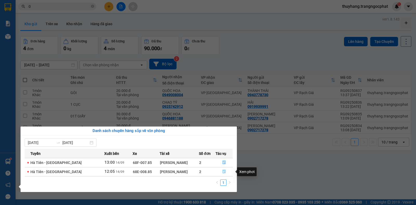
click at [222, 172] on icon "file-done" at bounding box center [224, 172] width 4 height 4
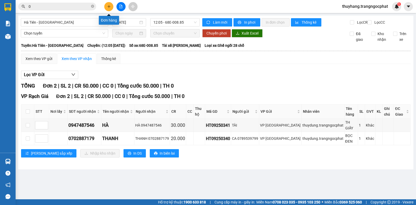
click at [107, 5] on icon "plus" at bounding box center [109, 7] width 4 height 4
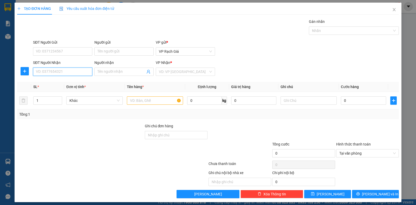
click at [51, 74] on input "SĐT Người Nhận" at bounding box center [62, 72] width 59 height 8
click at [142, 98] on input "text" at bounding box center [155, 100] width 56 height 8
drag, startPoint x: 47, startPoint y: 69, endPoint x: 61, endPoint y: 87, distance: 21.7
click at [47, 73] on input "0" at bounding box center [62, 72] width 59 height 8
click at [49, 72] on input "09116417473" at bounding box center [62, 72] width 59 height 8
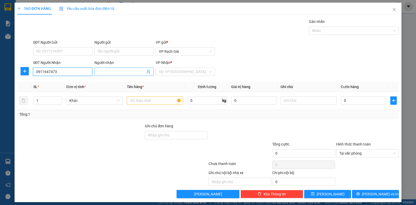
type input "0911647473"
click at [110, 71] on input "Người nhận" at bounding box center [122, 72] width 48 height 6
type input "NHANH"
click at [81, 51] on input "SĐT Người Gửi" at bounding box center [62, 51] width 59 height 8
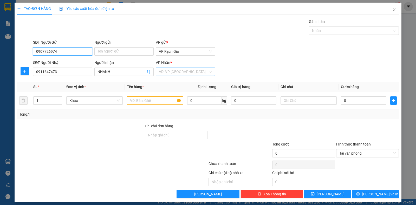
type input "0907726974"
click at [170, 74] on input "search" at bounding box center [183, 72] width 49 height 8
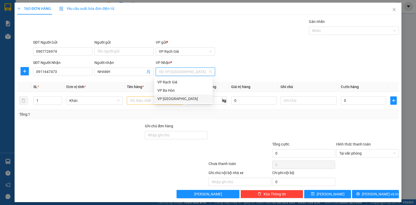
click at [166, 99] on div "VP [GEOGRAPHIC_DATA]" at bounding box center [183, 99] width 52 height 6
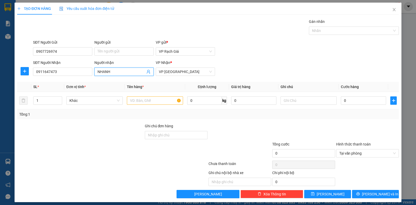
click at [96, 71] on span "NHANH" at bounding box center [123, 72] width 59 height 8
click at [98, 73] on input "NHANH" at bounding box center [122, 72] width 48 height 6
type input "TUYẾT NHANH"
click at [155, 101] on input "text" at bounding box center [155, 100] width 56 height 8
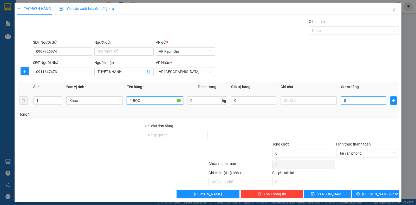
type input "1 BỌC"
click at [353, 101] on input "0" at bounding box center [363, 100] width 45 height 8
type input "2"
type input "20"
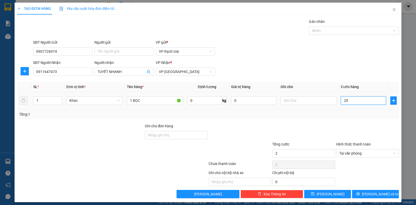
type input "20"
type input "200"
type input "2.000"
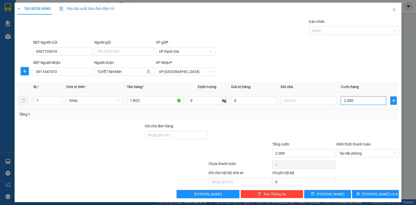
type input "200"
type input "20"
type input "2"
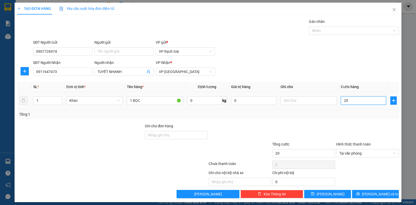
type input "2"
type input "0"
type input "03"
type input "3"
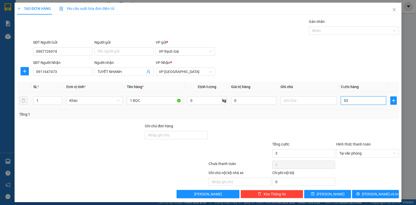
type input "030"
type input "30"
type input "0.300"
type input "300"
type input "03.000"
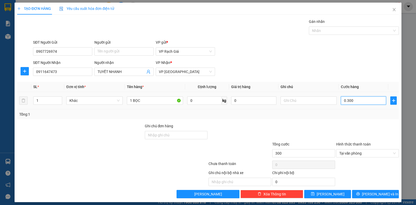
type input "3.000"
click at [341, 104] on input "03.000" at bounding box center [363, 100] width 45 height 8
click at [367, 99] on input "03.000" at bounding box center [363, 100] width 45 height 8
type input "0.300"
click at [341, 100] on input "0" at bounding box center [363, 100] width 45 height 8
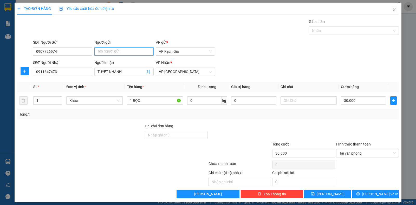
click at [119, 51] on input "Người gửi" at bounding box center [123, 51] width 59 height 8
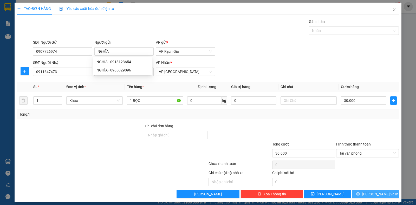
click at [389, 196] on button "[PERSON_NAME] và In" at bounding box center [375, 194] width 47 height 8
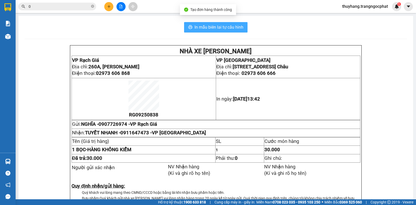
click at [198, 23] on button "In mẫu biên lai tự cấu hình" at bounding box center [215, 27] width 63 height 10
click at [198, 26] on span "In mẫu biên lai tự cấu hình" at bounding box center [219, 27] width 49 height 7
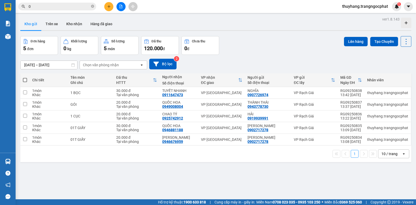
click at [71, 6] on input "0" at bounding box center [59, 7] width 61 height 6
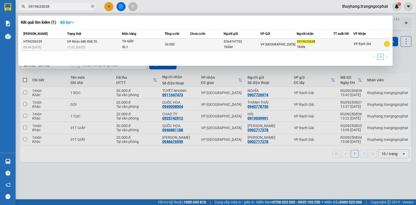
click at [95, 49] on div "12:02 [DATE]" at bounding box center [94, 47] width 55 height 6
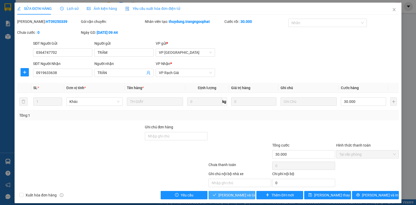
click at [231, 195] on span "[PERSON_NAME] và Giao hàng" at bounding box center [243, 195] width 50 height 6
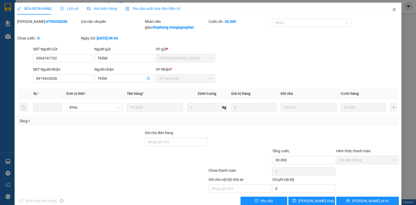
click at [393, 9] on icon "close" at bounding box center [394, 9] width 3 height 3
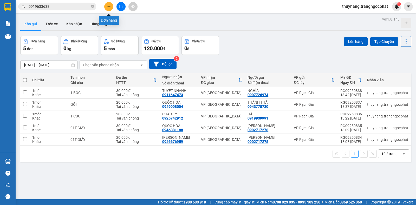
click at [108, 5] on icon "plus" at bounding box center [109, 7] width 4 height 4
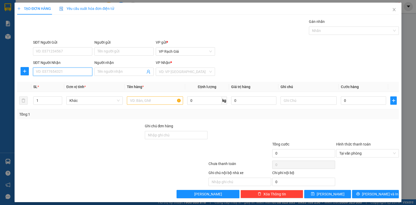
click at [76, 75] on input "SĐT Người Nhận" at bounding box center [62, 72] width 59 height 8
click at [164, 74] on input "search" at bounding box center [183, 72] width 49 height 8
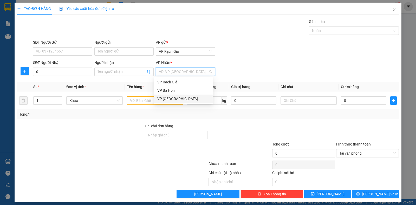
drag, startPoint x: 166, startPoint y: 99, endPoint x: 144, endPoint y: 91, distance: 24.4
click at [166, 100] on div "VP [GEOGRAPHIC_DATA]" at bounding box center [183, 99] width 52 height 6
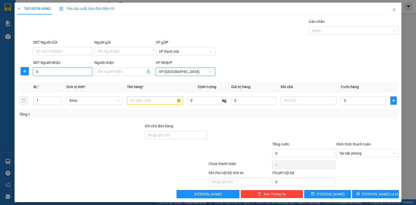
click at [72, 72] on input "0" at bounding box center [62, 72] width 59 height 8
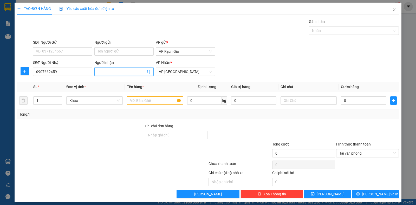
click at [126, 71] on input "Người nhận" at bounding box center [122, 72] width 48 height 6
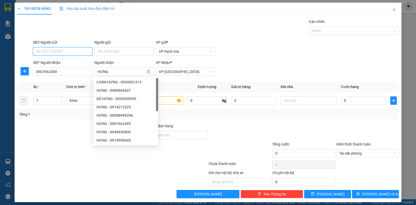
click at [74, 52] on input "SĐT Người Gửi" at bounding box center [62, 51] width 59 height 8
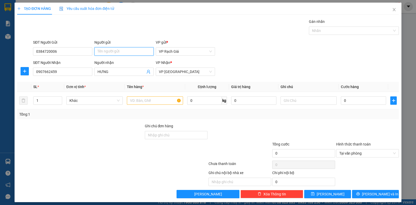
click at [125, 50] on input "Người gửi" at bounding box center [123, 51] width 59 height 8
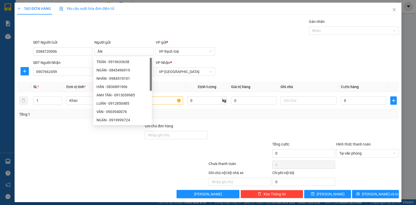
click at [143, 30] on div "Gán nhãn Nhãn" at bounding box center [216, 28] width 368 height 18
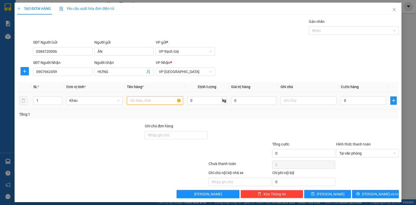
click at [158, 102] on input "text" at bounding box center [155, 100] width 56 height 8
click at [368, 102] on input "0" at bounding box center [363, 100] width 45 height 8
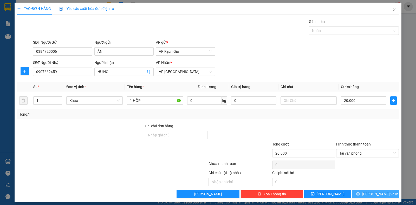
click at [368, 194] on button "[PERSON_NAME] và In" at bounding box center [375, 194] width 47 height 8
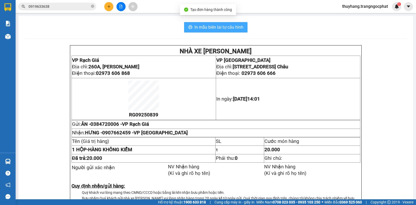
click at [213, 27] on span "In mẫu biên lai tự cấu hình" at bounding box center [219, 27] width 49 height 7
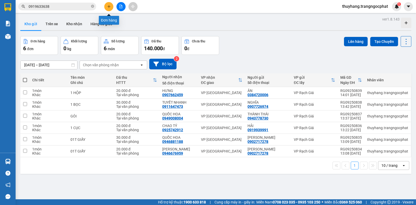
click at [107, 6] on icon "plus" at bounding box center [109, 7] width 4 height 4
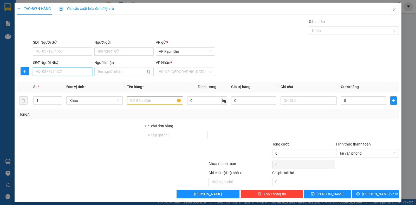
click at [69, 71] on input "SĐT Người Nhận" at bounding box center [62, 72] width 59 height 8
click at [65, 80] on div "0918722648 - KHANH" at bounding box center [62, 82] width 52 height 6
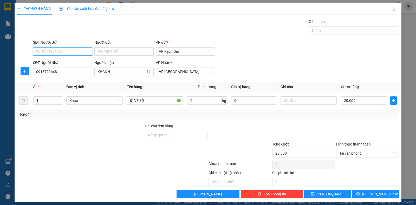
click at [58, 50] on input "SĐT Người Gửi" at bounding box center [62, 51] width 59 height 8
click at [66, 61] on div "02973864009 - PHẾN" at bounding box center [62, 62] width 52 height 6
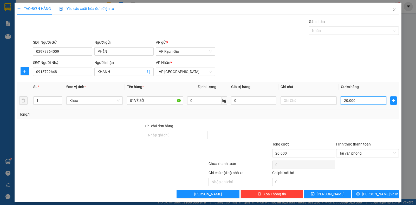
click at [360, 102] on input "20.000" at bounding box center [363, 100] width 45 height 8
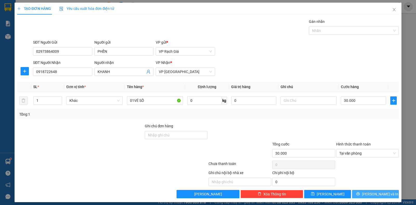
click at [368, 195] on span "[PERSON_NAME] và In" at bounding box center [380, 194] width 36 height 6
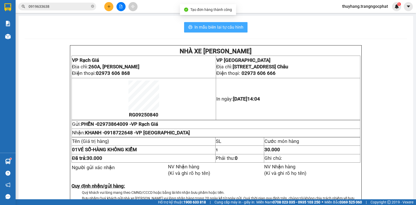
click at [216, 25] on span "In mẫu biên lai tự cấu hình" at bounding box center [219, 27] width 49 height 7
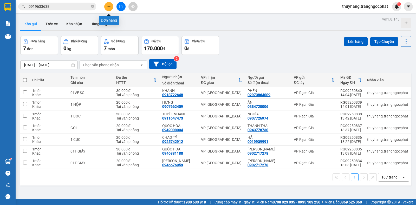
click at [107, 7] on icon "plus" at bounding box center [109, 7] width 4 height 4
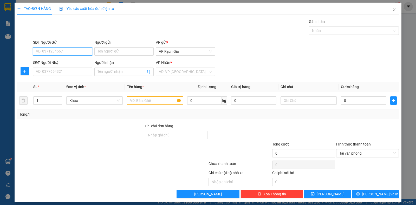
click at [67, 52] on input "SĐT Người Gửi" at bounding box center [62, 51] width 59 height 8
click at [49, 78] on div "SĐT Người Nhận VD: 0377654321" at bounding box center [62, 69] width 59 height 18
click at [50, 73] on input "SĐT Người Nhận" at bounding box center [62, 72] width 59 height 8
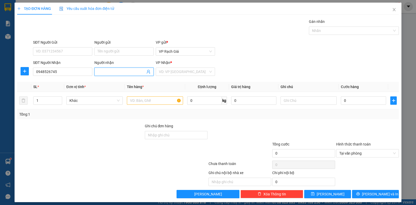
click at [107, 73] on input "Người nhận" at bounding box center [122, 72] width 48 height 6
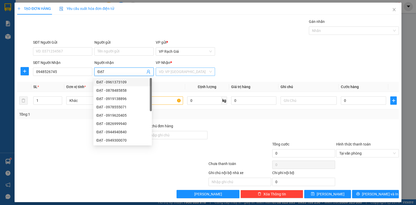
click at [170, 73] on input "search" at bounding box center [183, 72] width 49 height 8
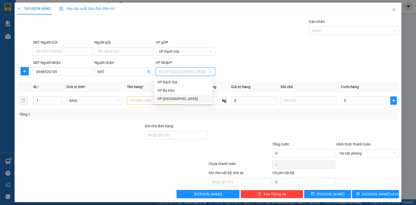
click at [166, 97] on div "VP [GEOGRAPHIC_DATA]" at bounding box center [183, 99] width 52 height 6
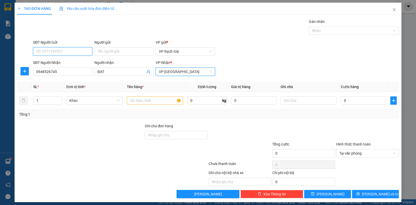
click at [72, 49] on input "SĐT Người Gửi" at bounding box center [62, 51] width 59 height 8
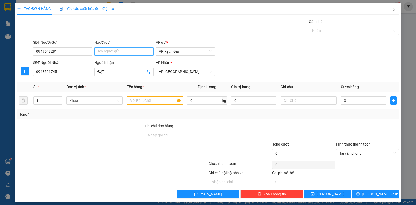
click at [124, 49] on input "Người gửi" at bounding box center [123, 51] width 59 height 8
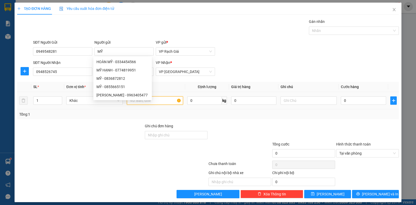
click at [160, 99] on input "text" at bounding box center [155, 100] width 56 height 8
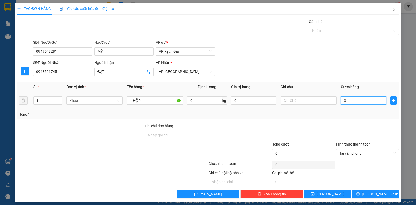
click at [350, 102] on input "0" at bounding box center [363, 100] width 45 height 8
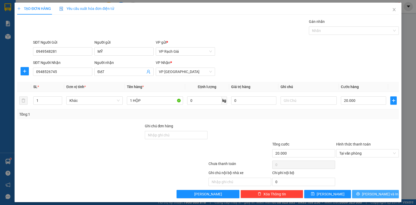
click at [375, 192] on span "[PERSON_NAME] và In" at bounding box center [380, 194] width 36 height 6
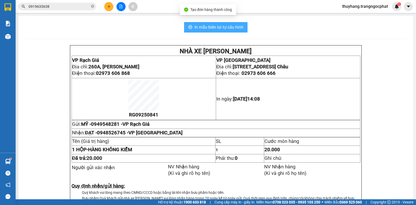
click at [206, 28] on span "In mẫu biên lai tự cấu hình" at bounding box center [219, 27] width 49 height 7
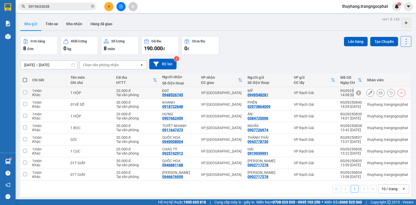
click at [369, 94] on icon at bounding box center [371, 93] width 4 height 4
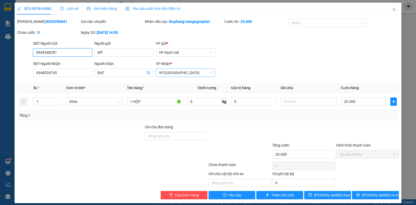
drag, startPoint x: 185, startPoint y: 73, endPoint x: 182, endPoint y: 74, distance: 3.3
click at [183, 74] on span "VP [GEOGRAPHIC_DATA]" at bounding box center [185, 73] width 53 height 8
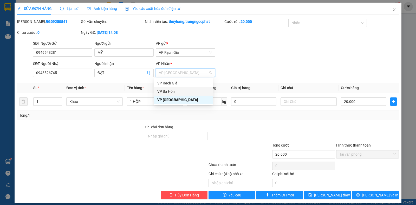
click at [168, 92] on div "VP Ba Hòn" at bounding box center [183, 92] width 52 height 6
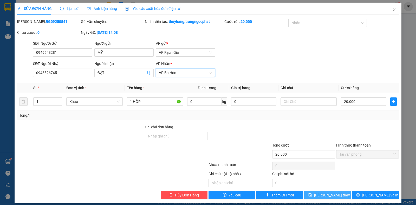
click at [322, 196] on span "[PERSON_NAME] thay đổi" at bounding box center [335, 195] width 42 height 6
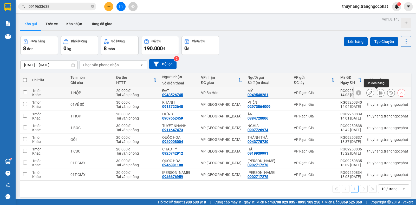
click at [377, 92] on button at bounding box center [380, 92] width 7 height 9
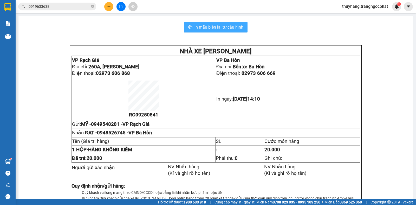
click at [209, 25] on span "In mẫu biên lai tự cấu hình" at bounding box center [219, 27] width 49 height 7
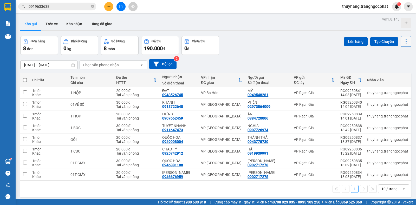
click at [403, 43] on icon at bounding box center [406, 41] width 7 height 7
click at [392, 73] on span "Làm mới" at bounding box center [394, 74] width 14 height 5
click at [78, 24] on button "Kho nhận" at bounding box center [74, 24] width 24 height 12
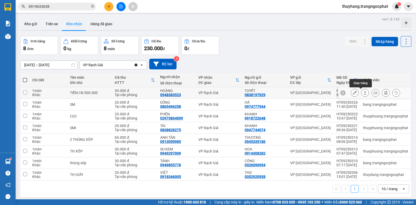
click at [363, 93] on icon at bounding box center [365, 93] width 4 height 4
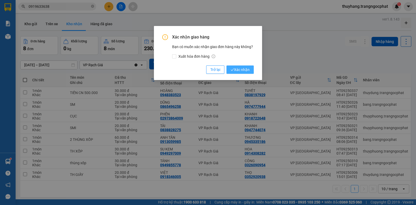
click at [240, 70] on span "Xác nhận" at bounding box center [240, 70] width 19 height 6
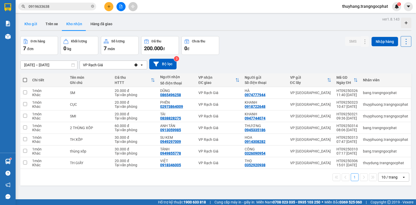
click at [35, 24] on button "Kho gửi" at bounding box center [30, 24] width 21 height 12
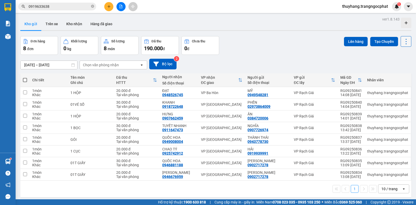
click at [403, 42] on icon at bounding box center [406, 41] width 7 height 7
click at [394, 75] on span "Làm mới" at bounding box center [394, 74] width 14 height 5
click at [111, 7] on button at bounding box center [108, 6] width 9 height 9
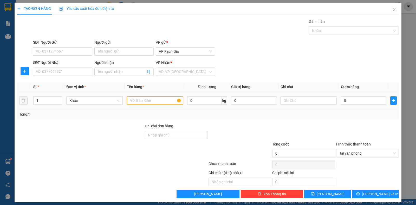
click at [144, 102] on input "text" at bounding box center [155, 100] width 56 height 8
click at [362, 102] on input "0" at bounding box center [363, 100] width 45 height 8
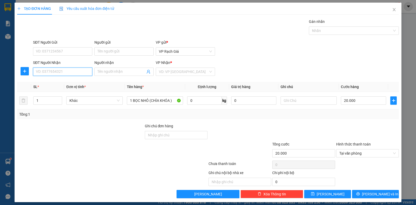
click at [60, 73] on input "SĐT Người Nhận" at bounding box center [62, 72] width 59 height 8
click at [114, 69] on span at bounding box center [123, 72] width 59 height 8
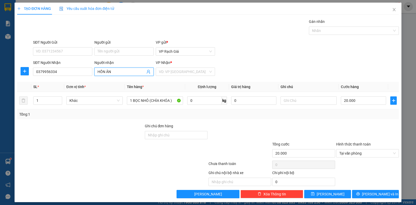
click at [105, 72] on input "HỒN ÂN" at bounding box center [122, 72] width 48 height 6
click at [60, 49] on input "SĐT Người Gửi" at bounding box center [62, 51] width 59 height 8
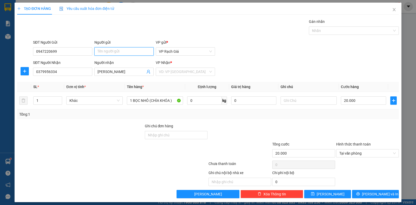
click at [107, 50] on input "Người gửi" at bounding box center [123, 51] width 59 height 8
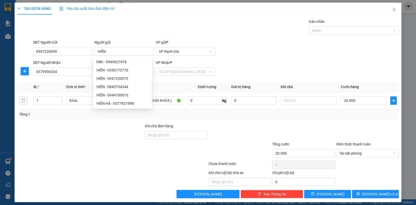
click at [231, 13] on div "TẠO ĐƠN HÀNG Yêu cầu xuất hóa đơn điện tử" at bounding box center [208, 9] width 382 height 12
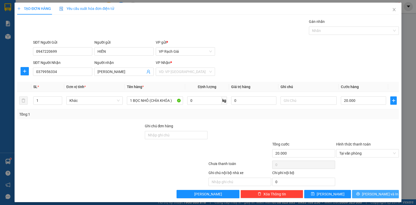
click at [365, 196] on button "[PERSON_NAME] và In" at bounding box center [375, 194] width 47 height 8
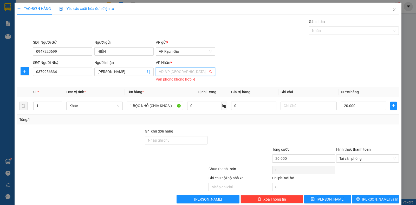
click at [185, 73] on input "search" at bounding box center [183, 72] width 49 height 8
click at [173, 98] on div "VP [GEOGRAPHIC_DATA]" at bounding box center [183, 99] width 52 height 6
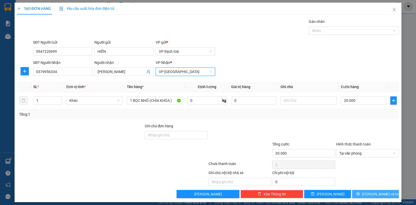
click at [379, 195] on span "[PERSON_NAME] và In" at bounding box center [380, 194] width 36 height 6
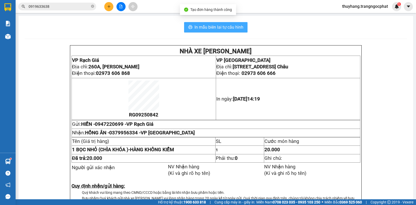
click at [221, 28] on span "In mẫu biên lai tự cấu hình" at bounding box center [219, 27] width 49 height 7
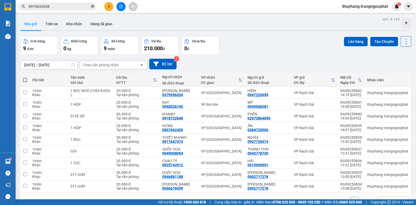
click at [93, 6] on icon "close-circle" at bounding box center [92, 6] width 3 height 3
click at [82, 5] on input "text" at bounding box center [59, 7] width 61 height 6
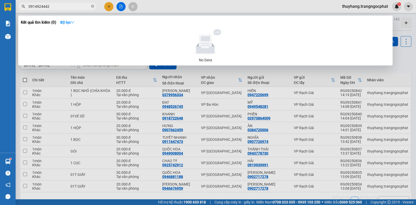
click at [111, 7] on div at bounding box center [208, 102] width 416 height 205
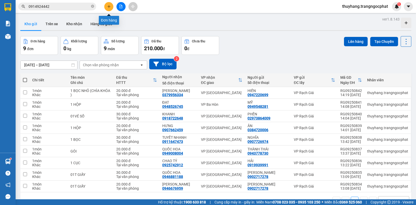
click at [107, 6] on icon "plus" at bounding box center [109, 7] width 4 height 4
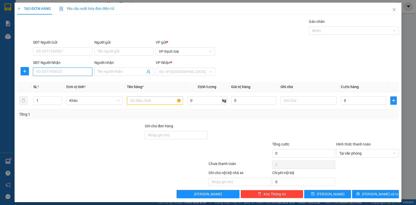
click at [73, 68] on input "SĐT Người Nhận" at bounding box center [62, 72] width 59 height 8
click at [61, 83] on div "0913039619 - HƯỚNG" at bounding box center [62, 82] width 52 height 6
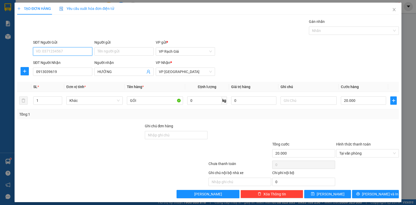
click at [56, 53] on input "SĐT Người Gửi" at bounding box center [62, 51] width 59 height 8
click at [104, 51] on input "Người gửi" at bounding box center [123, 51] width 59 height 8
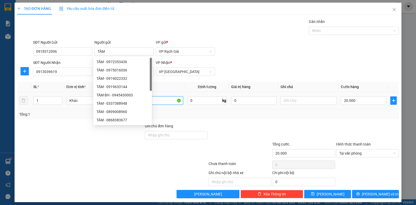
click at [166, 100] on input "GÓI" at bounding box center [155, 100] width 56 height 8
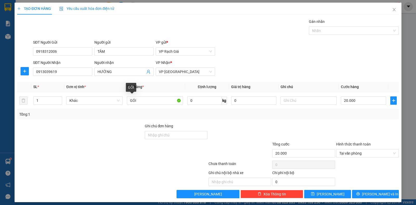
click at [242, 160] on div "Chưa thanh toán 0 Chọn HT Thanh Toán" at bounding box center [208, 165] width 383 height 10
drag, startPoint x: 157, startPoint y: 105, endPoint x: 68, endPoint y: 132, distance: 93.1
click at [68, 132] on div "Transit Pickup Surcharge Ids Transit Deliver Surcharge Ids Transit Deliver Surc…" at bounding box center [208, 109] width 382 height 180
click at [382, 195] on span "[PERSON_NAME] và In" at bounding box center [380, 194] width 36 height 6
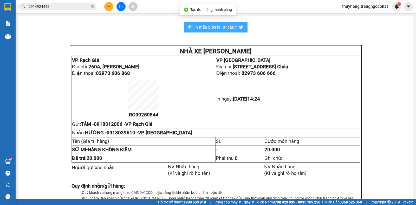
click at [222, 26] on span "In mẫu biên lai tự cấu hình" at bounding box center [219, 27] width 49 height 7
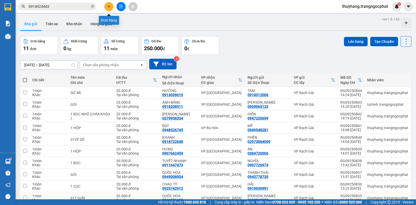
click at [110, 5] on icon "plus" at bounding box center [109, 7] width 4 height 4
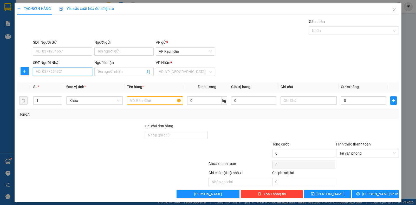
click at [61, 70] on input "SĐT Người Nhận" at bounding box center [62, 72] width 59 height 8
click at [42, 70] on input "098436591" at bounding box center [62, 72] width 59 height 8
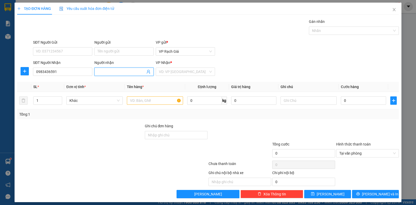
click at [111, 72] on input "Người nhận" at bounding box center [122, 72] width 48 height 6
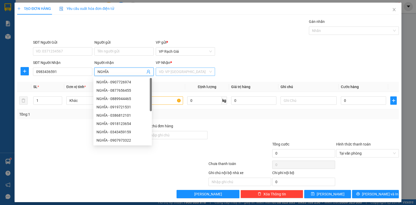
click at [190, 72] on input "search" at bounding box center [183, 72] width 49 height 8
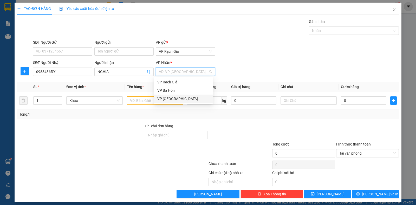
click at [172, 100] on div "VP [GEOGRAPHIC_DATA]" at bounding box center [183, 99] width 52 height 6
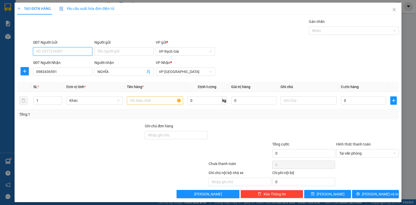
click at [73, 50] on input "SĐT Người Gửi" at bounding box center [62, 51] width 59 height 8
click at [53, 63] on div "0913966254 - TÀI" at bounding box center [62, 62] width 52 height 6
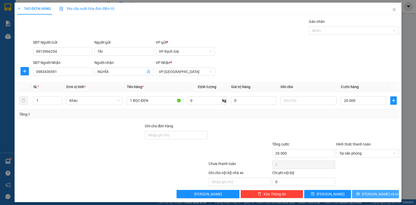
click at [372, 192] on span "[PERSON_NAME] và In" at bounding box center [380, 194] width 36 height 6
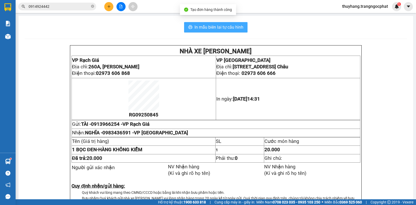
click at [208, 24] on span "In mẫu biên lai tự cấu hình" at bounding box center [219, 27] width 49 height 7
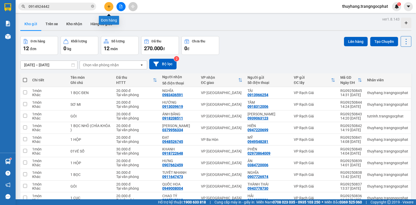
click at [107, 8] on button at bounding box center [108, 6] width 9 height 9
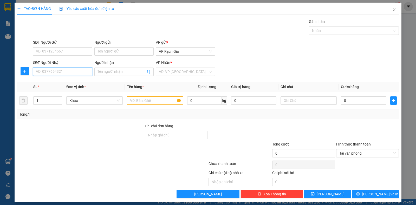
click at [78, 71] on input "SĐT Người Nhận" at bounding box center [62, 72] width 59 height 8
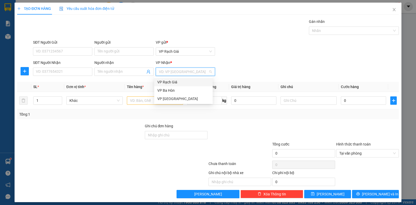
click at [169, 72] on input "search" at bounding box center [183, 72] width 49 height 8
click at [171, 91] on div "VP Ba Hòn" at bounding box center [183, 91] width 52 height 6
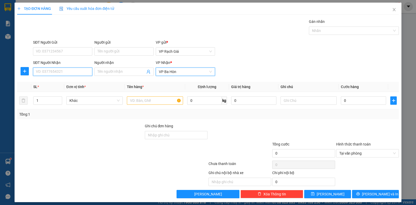
click at [77, 75] on input "SĐT Người Nhận" at bounding box center [62, 72] width 59 height 8
click at [61, 71] on input "SĐT Người Nhận" at bounding box center [62, 72] width 59 height 8
type input "0768888246"
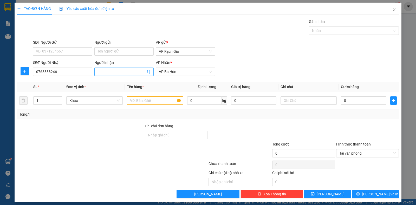
click at [108, 72] on input "Người nhận" at bounding box center [122, 72] width 48 height 6
type input "NHẤT"
click at [43, 50] on input "SĐT Người Gửi" at bounding box center [62, 51] width 59 height 8
type input "0907075030"
click at [112, 51] on input "Người gửi" at bounding box center [123, 51] width 59 height 8
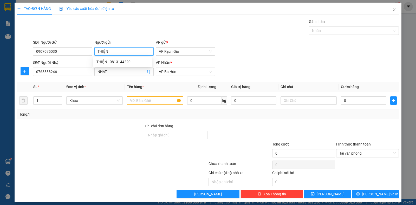
type input "THIỆN"
drag, startPoint x: 250, startPoint y: 59, endPoint x: 170, endPoint y: 104, distance: 92.2
click at [250, 59] on form "SĐT Người Gửi 0907075030 Người gửi THIỆN VP gửi * VP Rạch Giá SĐT Người Nhận 07…" at bounding box center [208, 59] width 382 height 38
click at [156, 103] on input "text" at bounding box center [155, 100] width 56 height 8
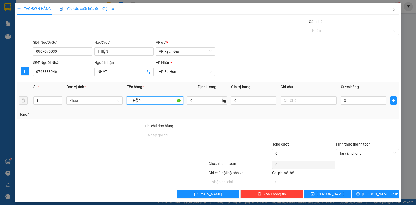
type input "1 HỘP"
click at [357, 104] on div "0" at bounding box center [363, 100] width 45 height 10
click at [357, 102] on input "0" at bounding box center [363, 100] width 45 height 8
type input "2"
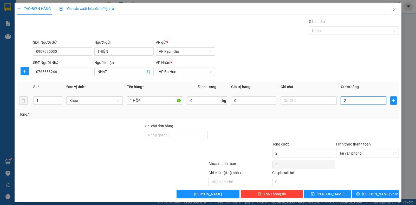
type input "20"
type input "200"
type input "2.000"
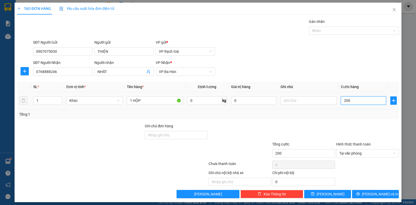
type input "2.000"
type input "20.000"
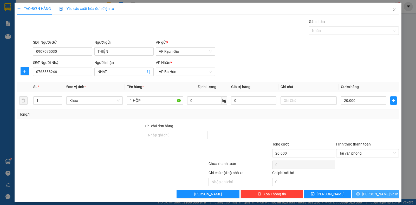
click at [381, 192] on span "[PERSON_NAME] và In" at bounding box center [380, 194] width 36 height 6
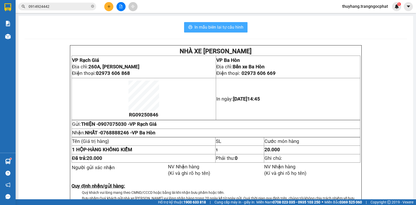
click at [220, 24] on span "In mẫu biên lai tự cấu hình" at bounding box center [219, 27] width 49 height 7
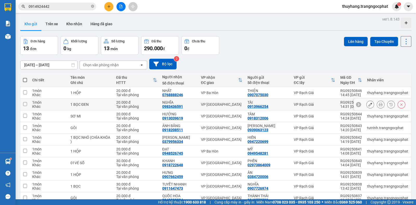
scroll to position [26, 0]
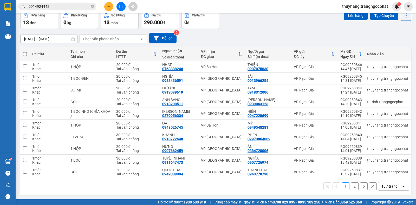
click at [395, 186] on div "10 / trang" at bounding box center [389, 186] width 23 height 8
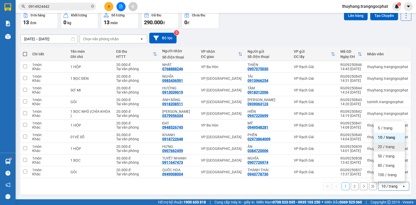
click at [382, 147] on span "20 / trang" at bounding box center [386, 146] width 17 height 5
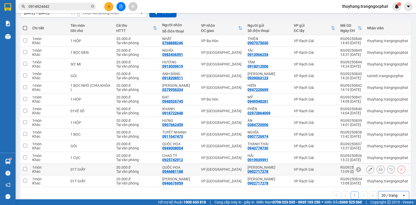
scroll to position [0, 0]
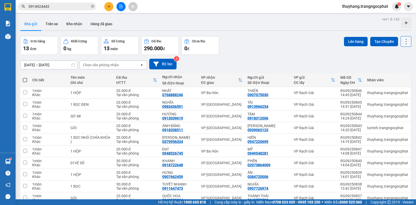
click at [403, 40] on icon at bounding box center [406, 41] width 7 height 7
click at [396, 74] on span "Làm mới" at bounding box center [394, 74] width 14 height 5
click at [26, 78] on span at bounding box center [25, 80] width 4 height 4
click at [25, 78] on input "checkbox" at bounding box center [25, 78] width 0 height 0
checkbox input "true"
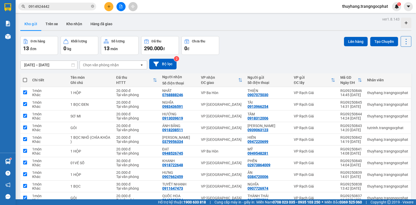
checkbox input "true"
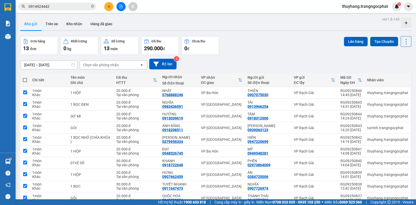
checkbox input "true"
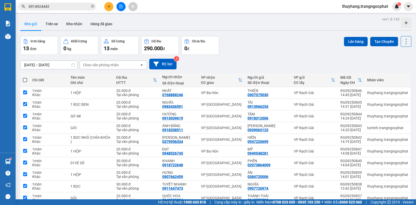
checkbox input "true"
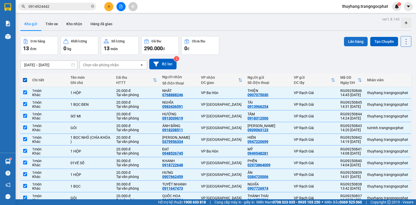
click at [347, 40] on button "Lên hàng" at bounding box center [356, 41] width 24 height 9
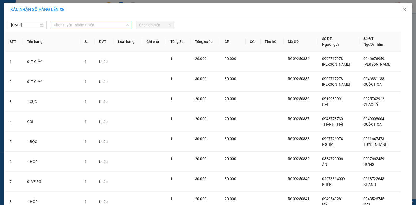
click at [96, 25] on span "Chọn tuyến - nhóm tuyến" at bounding box center [91, 25] width 75 height 8
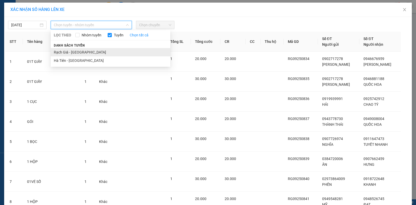
click at [68, 54] on li "Rạch Giá - [GEOGRAPHIC_DATA]" at bounding box center [111, 52] width 120 height 8
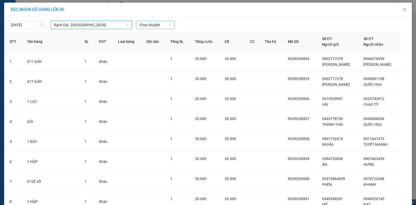
click at [154, 25] on span "Chọn chuyến" at bounding box center [155, 25] width 32 height 8
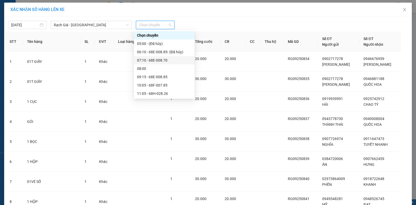
scroll to position [52, 0]
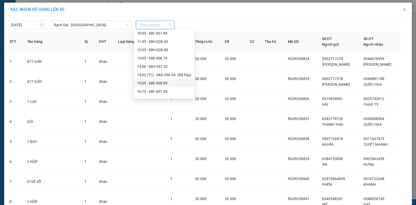
click at [151, 82] on div "15:05 - 68E-008.85" at bounding box center [164, 83] width 54 height 6
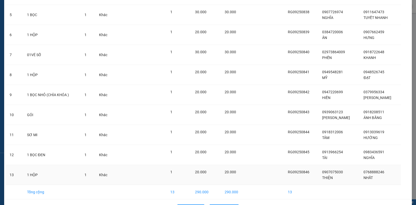
scroll to position [148, 0]
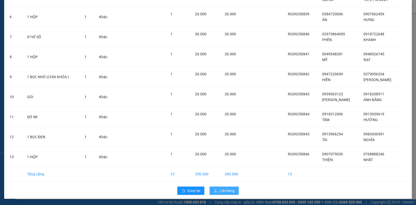
click at [230, 191] on span "Lên hàng" at bounding box center [227, 191] width 15 height 6
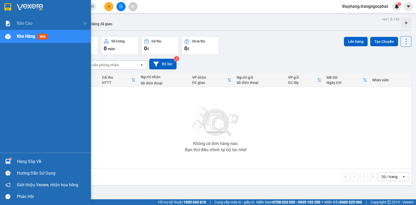
click at [27, 161] on div "Hàng sắp về" at bounding box center [52, 162] width 70 height 8
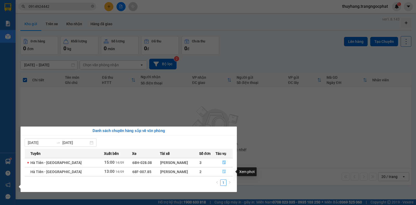
click at [222, 171] on icon "file-done" at bounding box center [224, 172] width 4 height 4
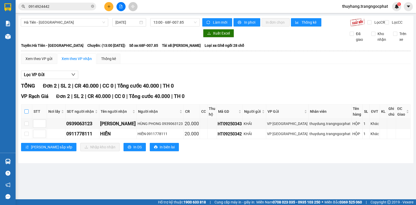
click at [28, 113] on input "checkbox" at bounding box center [26, 112] width 4 height 4
checkbox input "true"
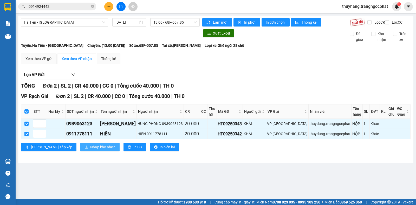
click at [90, 145] on span "Nhập kho nhận" at bounding box center [102, 147] width 25 height 6
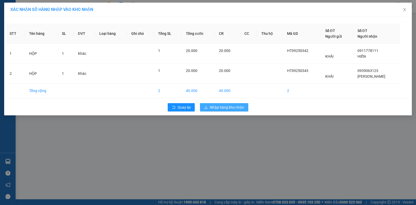
click at [238, 111] on button "Nhập hàng kho nhận" at bounding box center [224, 107] width 48 height 8
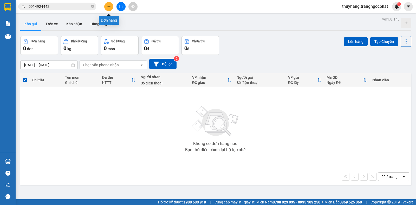
click at [107, 7] on icon "plus" at bounding box center [109, 7] width 4 height 4
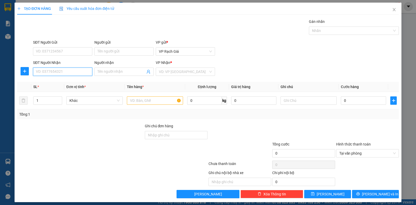
click at [50, 69] on input "SĐT Người Nhận" at bounding box center [62, 72] width 59 height 8
type input "2303"
click at [44, 48] on input "SĐT Người Gửi" at bounding box center [62, 51] width 59 height 8
click at [43, 59] on div "0943778730 0943778730 - THÀNH THÁI" at bounding box center [62, 62] width 59 height 10
click at [46, 62] on div "SĐT Người Nhận" at bounding box center [62, 63] width 59 height 6
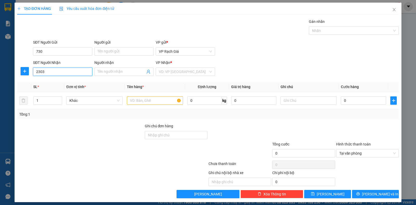
click at [46, 68] on input "2303" at bounding box center [62, 72] width 59 height 8
click at [49, 50] on input "730" at bounding box center [62, 51] width 59 height 8
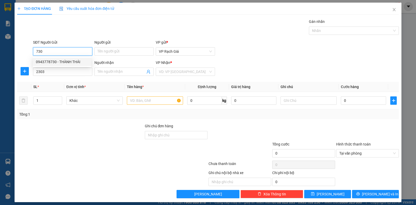
click at [50, 63] on div "0943778730 - THÀNH THÁI" at bounding box center [62, 62] width 52 height 6
type input "0943778730"
type input "THÀNH THÁI"
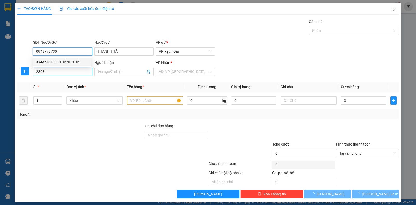
type input "20.000"
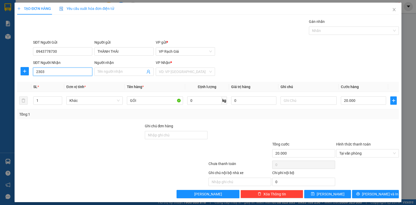
drag, startPoint x: 53, startPoint y: 73, endPoint x: 32, endPoint y: 75, distance: 20.4
click at [32, 75] on div "SĐT Người Nhận 2303 2303" at bounding box center [62, 69] width 61 height 18
type input "0986282303"
click at [120, 73] on input "Người nhận" at bounding box center [122, 72] width 48 height 6
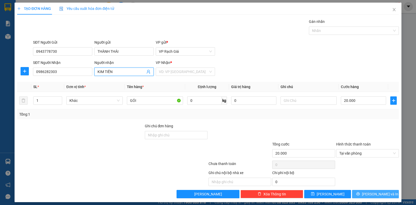
type input "KIM TIỀN"
click at [372, 194] on span "[PERSON_NAME] và In" at bounding box center [380, 194] width 36 height 6
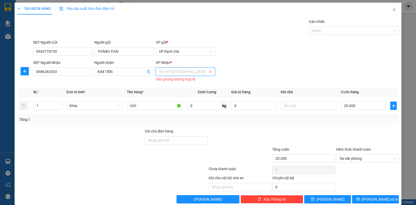
click at [187, 73] on input "search" at bounding box center [183, 72] width 49 height 8
click at [169, 100] on div "VP [GEOGRAPHIC_DATA]" at bounding box center [183, 99] width 52 height 6
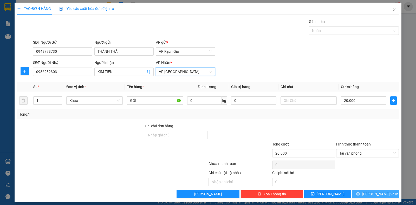
click at [376, 194] on span "[PERSON_NAME] và In" at bounding box center [380, 194] width 36 height 6
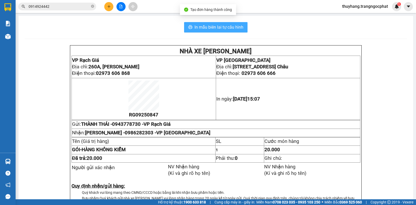
click at [224, 28] on span "In mẫu biên lai tự cấu hình" at bounding box center [219, 27] width 49 height 7
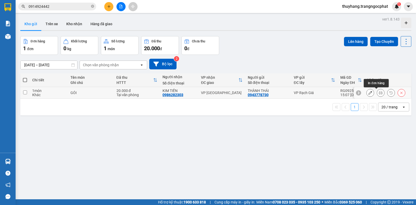
click at [379, 95] on icon at bounding box center [381, 93] width 4 height 4
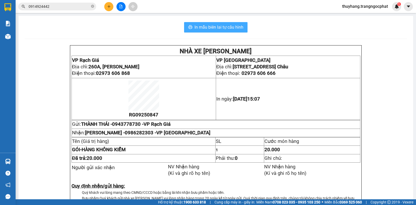
click at [218, 26] on span "In mẫu biên lai tự cấu hình" at bounding box center [219, 27] width 49 height 7
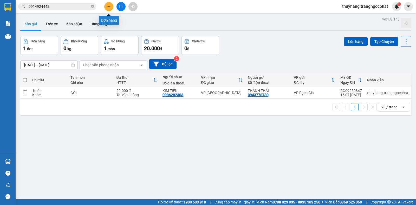
click at [110, 8] on icon "plus" at bounding box center [109, 7] width 4 height 4
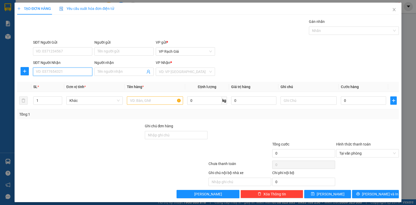
click at [72, 75] on input "SĐT Người Nhận" at bounding box center [62, 72] width 59 height 8
type input "0913994353"
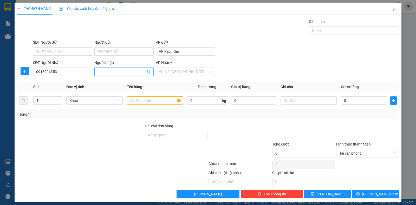
click at [113, 72] on input "Người nhận" at bounding box center [122, 72] width 48 height 6
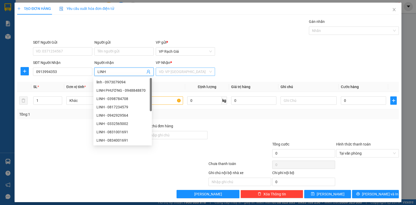
type input "LINH"
click at [165, 73] on input "search" at bounding box center [183, 72] width 49 height 8
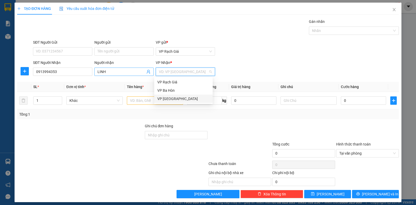
drag, startPoint x: 170, startPoint y: 100, endPoint x: 113, endPoint y: 72, distance: 63.9
click at [170, 100] on div "VP [GEOGRAPHIC_DATA]" at bounding box center [183, 99] width 52 height 6
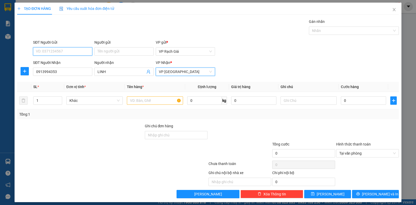
click at [57, 50] on input "SĐT Người Gửi" at bounding box center [62, 51] width 59 height 8
type input "0914575893"
click at [57, 63] on div "0914575893 - SOL" at bounding box center [62, 62] width 52 height 6
type input "SOL"
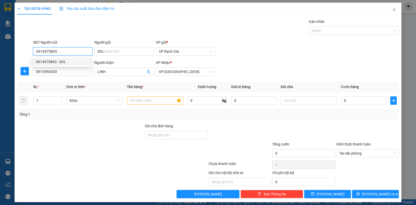
type input "20.000"
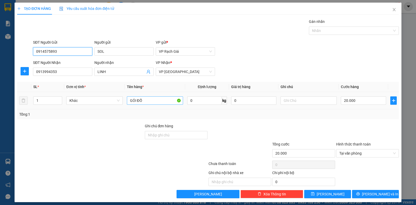
type input "0914575893"
drag, startPoint x: 152, startPoint y: 102, endPoint x: 89, endPoint y: 95, distance: 63.4
click at [89, 95] on tr "1 Khác GÓI ĐỒ 0 kg 0 20.000" at bounding box center [208, 100] width 382 height 17
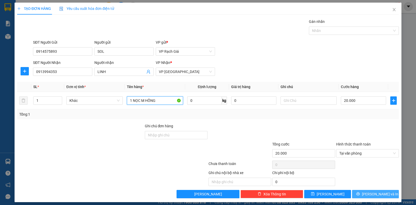
type input "1 NỌC M HỒNG"
click at [383, 198] on button "[PERSON_NAME] và In" at bounding box center [375, 194] width 47 height 8
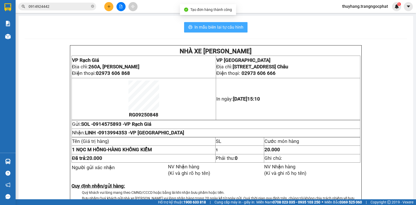
click at [203, 26] on span "In mẫu biên lai tự cấu hình" at bounding box center [219, 27] width 49 height 7
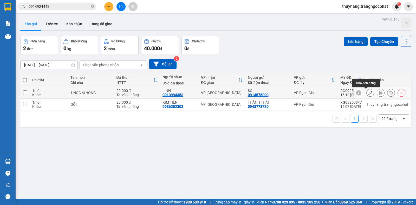
click at [369, 94] on icon at bounding box center [371, 93] width 4 height 4
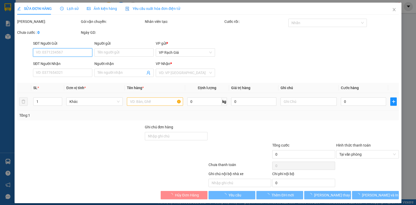
type input "0914575893"
type input "SOL"
type input "0913994353"
type input "LINH"
type input "20.000"
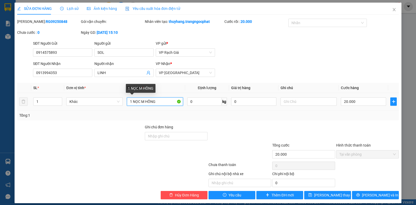
click at [134, 104] on input "1 NỌC M HỒNG" at bounding box center [155, 102] width 56 height 8
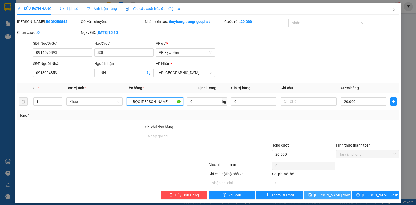
type input "1 BỌC M HỒNG"
click at [331, 196] on span "[PERSON_NAME] thay đổi" at bounding box center [335, 195] width 42 height 6
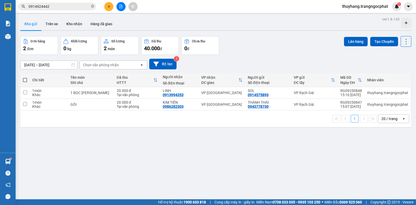
click at [109, 7] on icon "plus" at bounding box center [109, 6] width 0 height 3
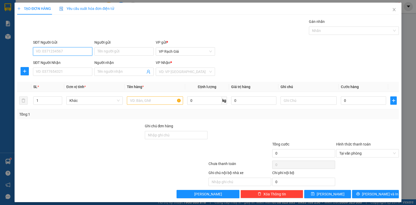
click at [48, 51] on input "SĐT Người Gửi" at bounding box center [62, 51] width 59 height 8
click at [62, 60] on div "0947923445 - 6 VỊ" at bounding box center [62, 62] width 52 height 6
type input "0947923445"
type input "6 VỊ"
type input "0941945009"
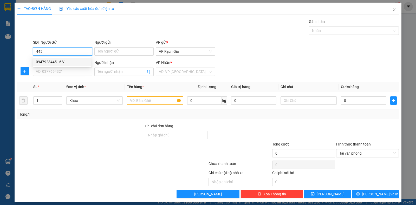
type input "MINH GIÀU"
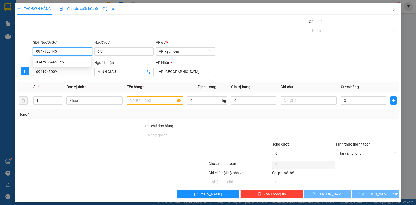
type input "20.000"
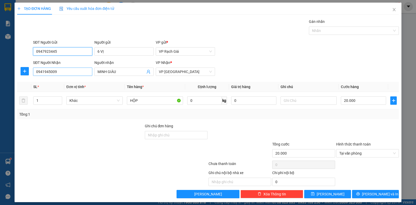
type input "0947923445"
drag, startPoint x: 61, startPoint y: 72, endPoint x: 27, endPoint y: 73, distance: 33.6
click at [27, 73] on div "SĐT Người Nhận 0941945009 0941945009 Người nhận MINH GIÀU VP Nhận * VP Hà Tiên" at bounding box center [208, 69] width 383 height 18
type input "0981395471"
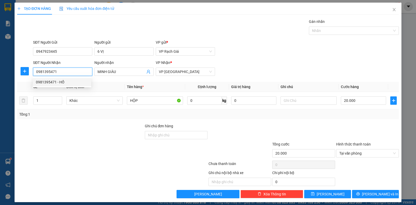
click at [66, 83] on div "0981395471 - HỒ" at bounding box center [62, 82] width 52 height 6
type input "HỒ"
type input "0981395471"
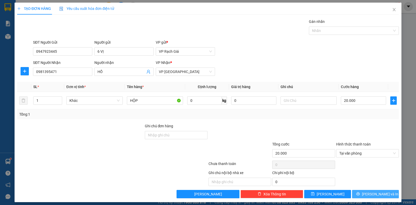
click at [378, 196] on span "[PERSON_NAME] và In" at bounding box center [380, 194] width 36 height 6
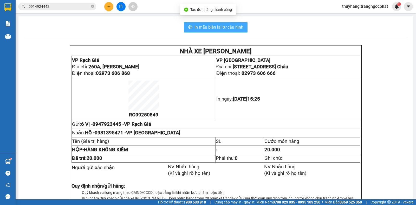
click at [231, 28] on span "In mẫu biên lai tự cấu hình" at bounding box center [219, 27] width 49 height 7
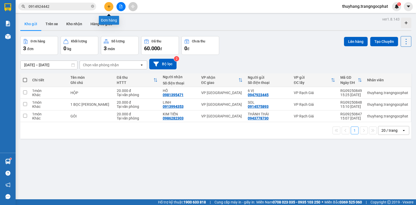
click at [111, 6] on button at bounding box center [108, 6] width 9 height 9
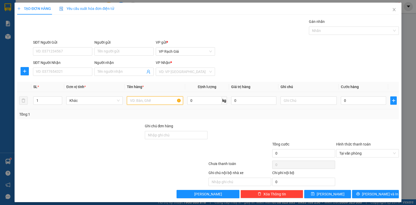
click at [133, 99] on input "text" at bounding box center [155, 100] width 56 height 8
type input "1 B THƯ"
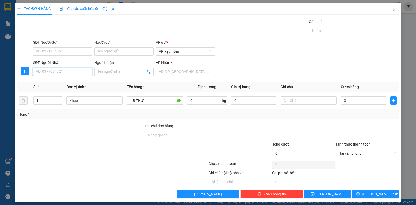
click at [66, 74] on input "SĐT Người Nhận" at bounding box center [62, 72] width 59 height 8
click at [65, 51] on input "SĐT Người Gửi" at bounding box center [62, 51] width 59 height 8
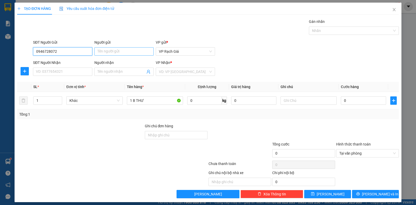
type input "0946728072"
click at [109, 51] on input "Người gửi" at bounding box center [123, 51] width 59 height 8
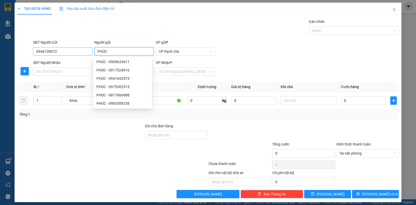
type input "PHÚC"
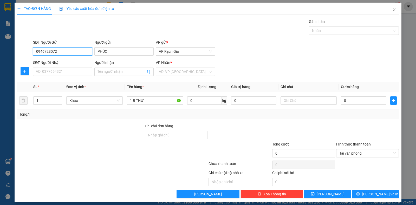
drag, startPoint x: 35, startPoint y: 53, endPoint x: 59, endPoint y: 52, distance: 23.2
click at [59, 52] on input "0946728072" at bounding box center [62, 51] width 59 height 8
click at [53, 72] on input "SĐT Người Nhận" at bounding box center [62, 72] width 59 height 8
paste input "0946728072"
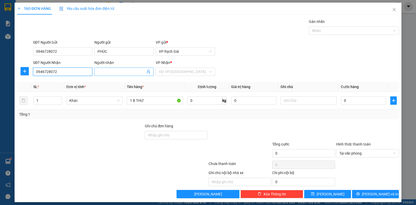
type input "0946728072"
click at [108, 72] on input "Người nhận" at bounding box center [122, 72] width 48 height 6
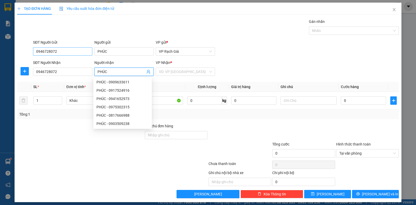
type input "PHÚC"
drag, startPoint x: 67, startPoint y: 51, endPoint x: 31, endPoint y: 51, distance: 36.2
click at [31, 51] on div "SĐT Người Gửi 0946728072 0946728072 Người gửi PHÚC VP gửi * VP Rạch Giá" at bounding box center [208, 49] width 383 height 18
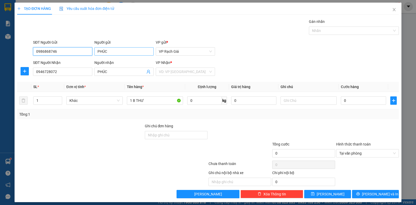
type input "0986868746"
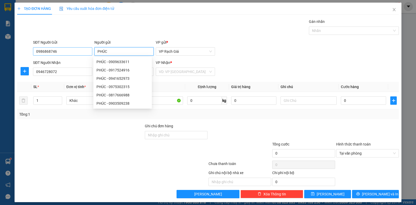
drag, startPoint x: 113, startPoint y: 52, endPoint x: 88, endPoint y: 54, distance: 25.1
click at [88, 54] on div "SĐT Người Gửi 0986868746 Người gửi PHÚC VP gửi * VP Rạch Giá" at bounding box center [216, 49] width 368 height 18
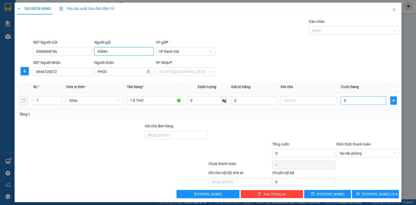
type input "RẢNH"
click at [354, 99] on input "0" at bounding box center [363, 100] width 45 height 8
type input "2"
type input "20"
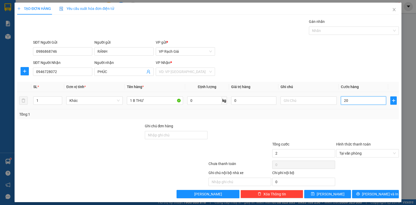
type input "20"
type input "200"
type input "2.000"
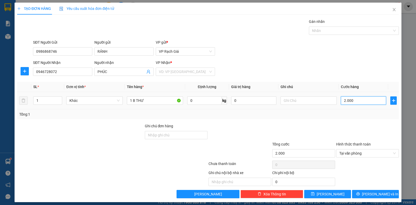
type input "20.000"
click at [378, 195] on span "[PERSON_NAME] và In" at bounding box center [380, 194] width 36 height 6
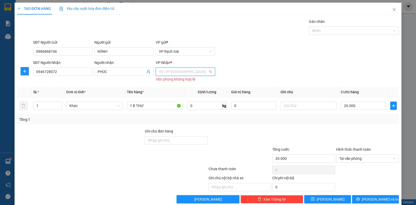
click at [165, 71] on input "search" at bounding box center [183, 72] width 49 height 8
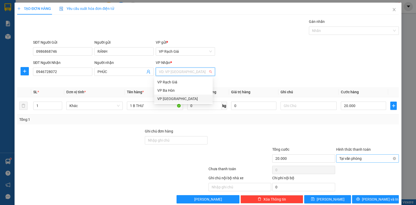
drag, startPoint x: 169, startPoint y: 99, endPoint x: 342, endPoint y: 159, distance: 183.0
click at [174, 99] on div "VP [GEOGRAPHIC_DATA]" at bounding box center [183, 99] width 52 height 6
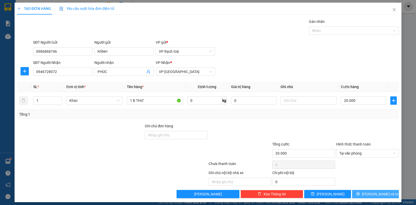
drag, startPoint x: 378, startPoint y: 195, endPoint x: 375, endPoint y: 172, distance: 23.2
click at [378, 195] on span "[PERSON_NAME] và In" at bounding box center [380, 194] width 36 height 6
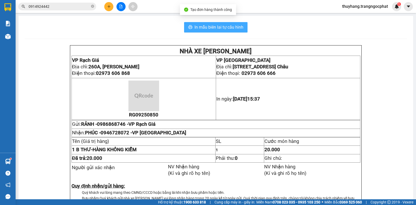
click at [205, 29] on span "In mẫu biên lai tự cấu hình" at bounding box center [219, 27] width 49 height 7
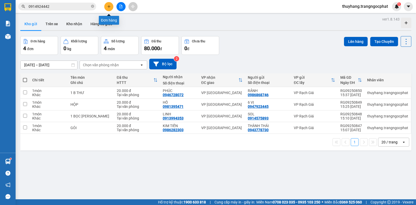
click at [110, 8] on button at bounding box center [108, 6] width 9 height 9
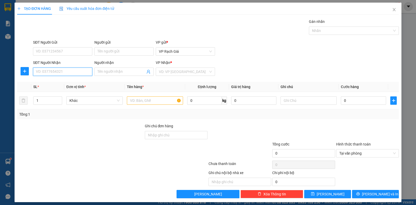
click at [69, 70] on input "SĐT Người Nhận" at bounding box center [62, 72] width 59 height 8
type input "0908736732"
click at [66, 81] on div "0908736732 - BÌNH" at bounding box center [62, 82] width 52 height 6
type input "BÌNH"
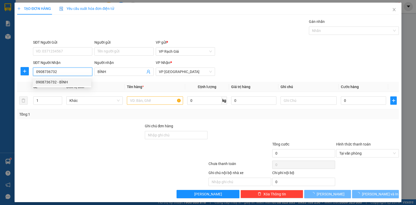
type input "20.000"
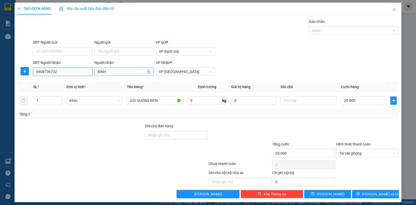
type input "0908736732"
drag, startPoint x: 119, startPoint y: 73, endPoint x: 94, endPoint y: 74, distance: 24.7
click at [94, 74] on span "BÌNH" at bounding box center [123, 72] width 59 height 8
type input "LƯỢM"
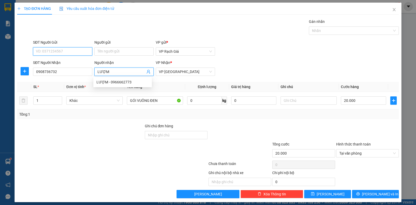
click at [81, 53] on input "SĐT Người Gửi" at bounding box center [62, 51] width 59 height 8
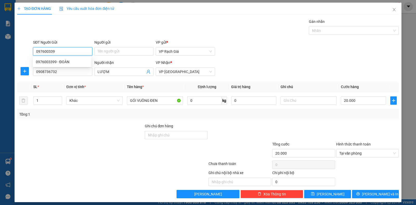
type input "0976003399"
click at [66, 61] on div "0976003399 - ĐOÀN" at bounding box center [62, 62] width 52 height 6
type input "ĐOÀN"
type input "0976003399"
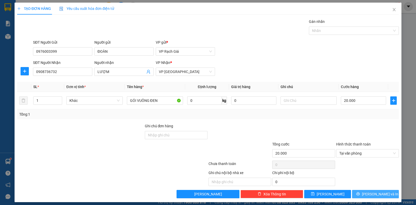
click at [379, 196] on span "[PERSON_NAME] và In" at bounding box center [380, 194] width 36 height 6
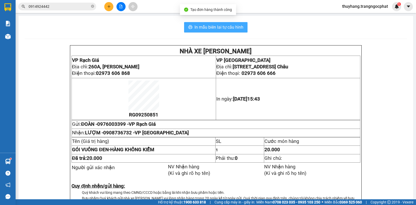
click at [206, 26] on span "In mẫu biên lai tự cấu hình" at bounding box center [219, 27] width 49 height 7
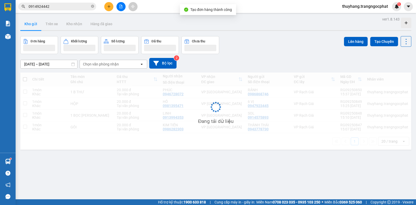
click at [203, 30] on div "Kho gửi Trên xe Kho nhận Hàng đã giao" at bounding box center [215, 25] width 391 height 14
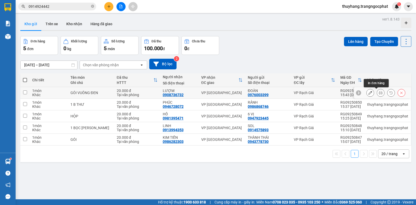
click at [378, 93] on button at bounding box center [380, 92] width 7 height 9
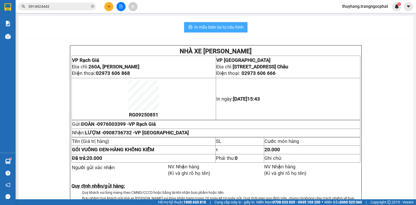
click at [229, 32] on button "In mẫu biên lai tự cấu hình" at bounding box center [215, 27] width 63 height 10
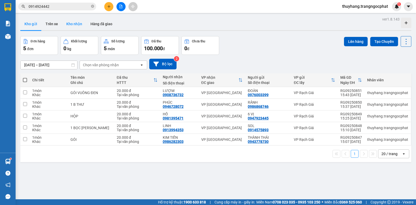
click at [78, 23] on button "Kho nhận" at bounding box center [74, 24] width 24 height 12
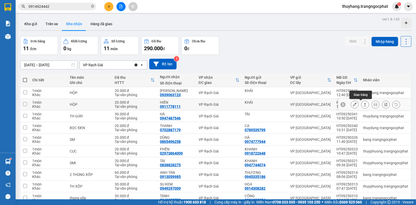
click at [363, 105] on icon at bounding box center [365, 105] width 4 height 4
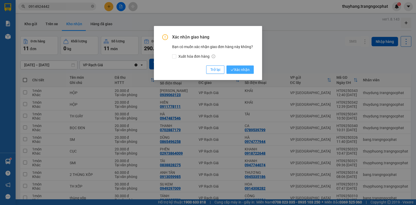
click at [248, 69] on span "Xác nhận" at bounding box center [240, 70] width 19 height 6
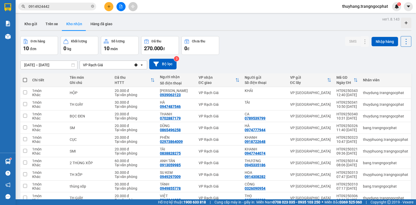
click at [34, 26] on button "Kho gửi" at bounding box center [30, 24] width 21 height 12
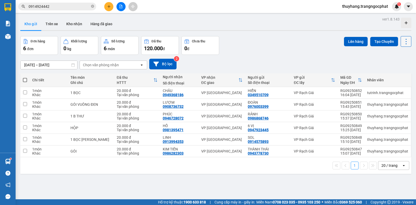
click at [404, 39] on icon at bounding box center [406, 41] width 7 height 7
drag, startPoint x: 395, startPoint y: 74, endPoint x: 400, endPoint y: 73, distance: 4.7
click at [398, 74] on span "Làm mới" at bounding box center [394, 74] width 14 height 5
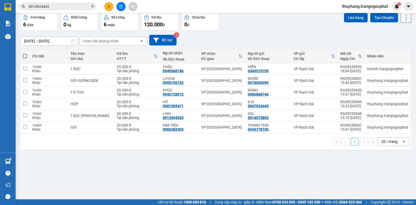
click at [403, 17] on icon at bounding box center [406, 17] width 7 height 7
click at [396, 49] on span "Làm mới" at bounding box center [394, 50] width 14 height 5
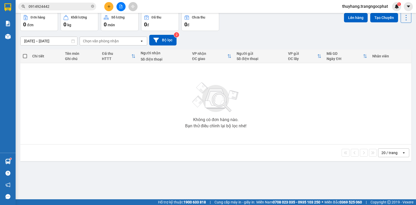
click at [111, 7] on icon "plus" at bounding box center [109, 7] width 4 height 4
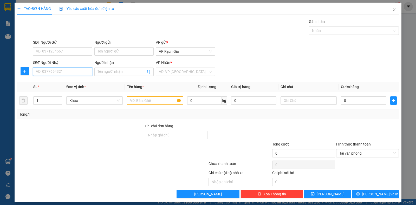
click at [55, 74] on input "SĐT Người Nhận" at bounding box center [62, 72] width 59 height 8
type input "0"
click at [136, 102] on input "text" at bounding box center [155, 100] width 56 height 8
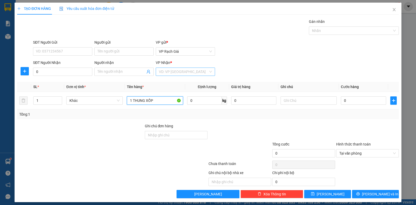
type input "1 THUNG XỐP"
click at [169, 73] on input "search" at bounding box center [183, 72] width 49 height 8
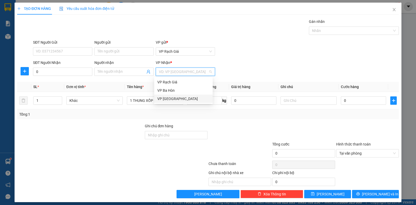
click at [170, 99] on div "VP [GEOGRAPHIC_DATA]" at bounding box center [183, 99] width 52 height 6
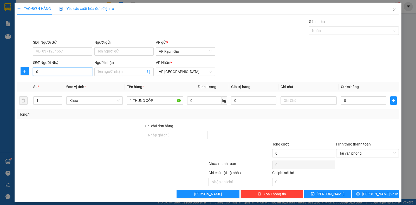
click at [52, 70] on input "0" at bounding box center [62, 72] width 59 height 8
type input "0969932369"
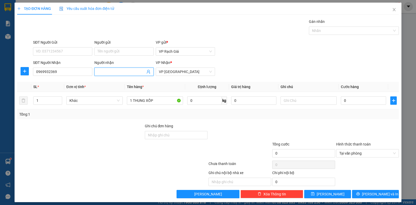
click at [126, 72] on input "Người nhận" at bounding box center [122, 72] width 48 height 6
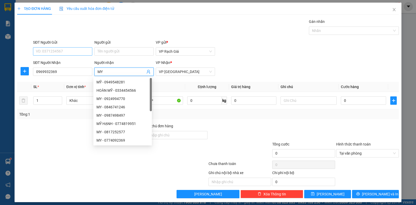
type input "MY"
click at [68, 49] on input "SĐT Người Gửi" at bounding box center [62, 51] width 59 height 8
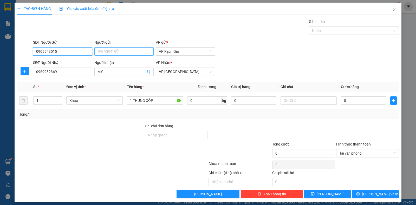
type input "0909943515"
click at [106, 52] on input "Người gửi" at bounding box center [123, 51] width 59 height 8
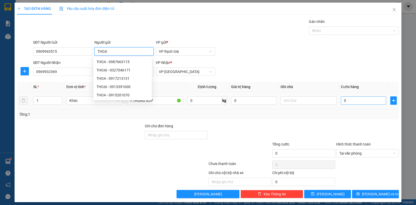
type input "THOA"
click at [357, 97] on input "0" at bounding box center [363, 100] width 45 height 8
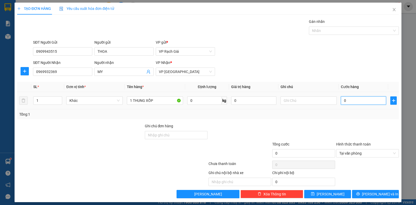
type input "4"
type input "40"
type input "400"
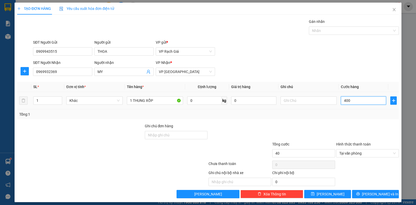
type input "400"
type input "4.000"
type input "40.000"
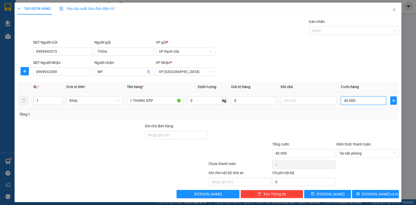
type input "400.000"
type input "40.000"
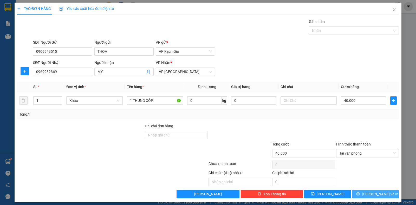
click at [357, 193] on button "[PERSON_NAME] và In" at bounding box center [375, 194] width 47 height 8
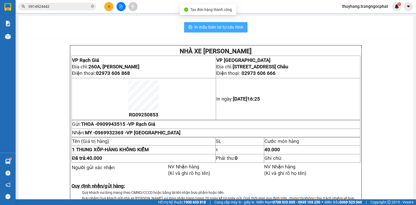
click at [210, 28] on span "In mẫu biên lai tự cấu hình" at bounding box center [219, 27] width 49 height 7
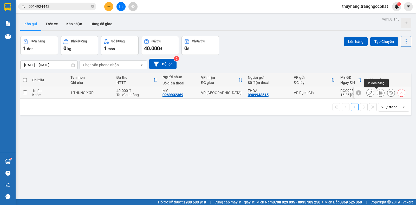
click at [379, 93] on icon at bounding box center [381, 93] width 4 height 4
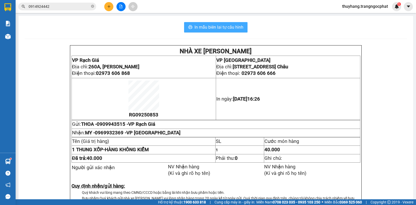
click at [229, 29] on span "In mẫu biên lai tự cấu hình" at bounding box center [219, 27] width 49 height 7
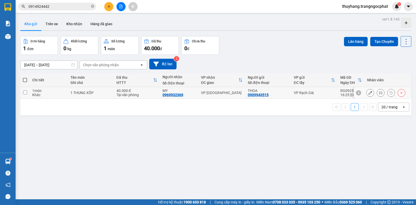
click at [379, 93] on icon at bounding box center [381, 93] width 4 height 4
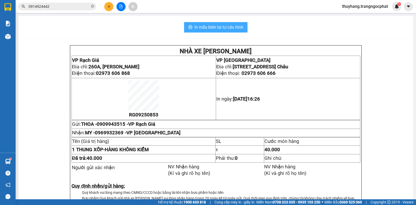
click at [211, 28] on span "In mẫu biên lai tự cấu hình" at bounding box center [219, 27] width 49 height 7
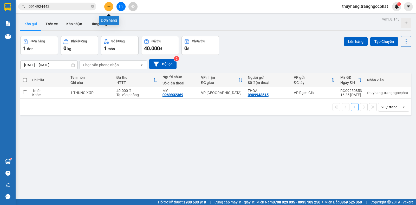
click at [108, 4] on button at bounding box center [108, 6] width 9 height 9
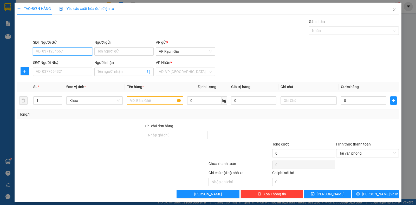
click at [51, 53] on input "SĐT Người Gửi" at bounding box center [62, 51] width 59 height 8
click at [56, 63] on div "0947923445 - 6 VỊ" at bounding box center [62, 62] width 52 height 6
type input "0947923445"
type input "6 VỊ"
type input "0981395471"
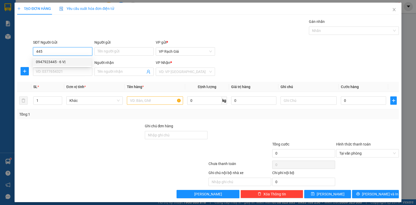
type input "HỒ"
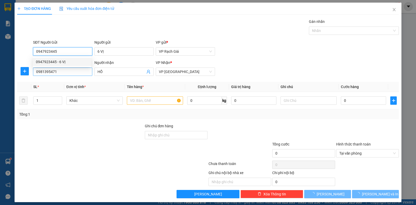
type input "20.000"
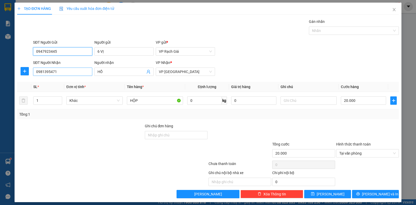
type input "0947923445"
click at [57, 69] on input "0981395471" at bounding box center [62, 72] width 59 height 8
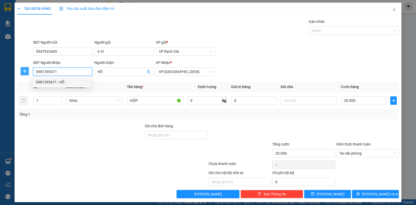
drag, startPoint x: 57, startPoint y: 69, endPoint x: 27, endPoint y: 74, distance: 30.8
click at [33, 76] on div "SĐT Người Nhận 0981395471" at bounding box center [62, 69] width 59 height 18
type input "0976400149"
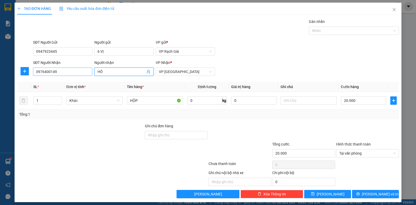
drag, startPoint x: 112, startPoint y: 71, endPoint x: 78, endPoint y: 73, distance: 34.2
click at [78, 73] on div "SĐT Người Nhận 0976400149 Người nhận HỒ HỒ VP Nhận * VP Hà Tiên" at bounding box center [216, 69] width 368 height 18
type input "BẢO KHƯƠNG"
click at [283, 52] on div "SĐT Người Gửi 0947923445 Người gửi 6 VỊ VP gửi * VP Rạch Giá" at bounding box center [216, 49] width 368 height 18
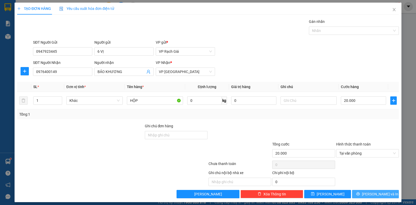
click at [374, 195] on span "[PERSON_NAME] và In" at bounding box center [380, 194] width 36 height 6
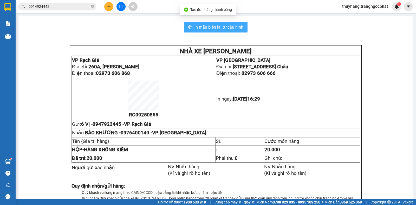
click at [223, 29] on span "In mẫu biên lai tự cấu hình" at bounding box center [219, 27] width 49 height 7
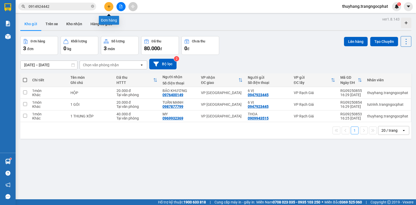
click at [109, 8] on button at bounding box center [108, 6] width 9 height 9
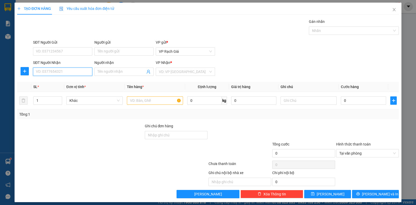
click at [71, 75] on input "SĐT Người Nhận" at bounding box center [62, 72] width 59 height 8
type input "0988667769"
click at [70, 81] on div "0988667769 - HÒA LŨY" at bounding box center [62, 82] width 52 height 6
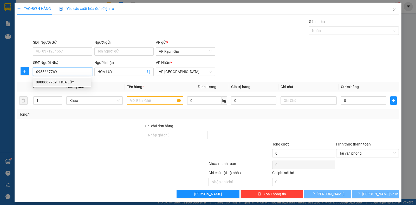
type input "HÒA LŨY"
type input "20.000"
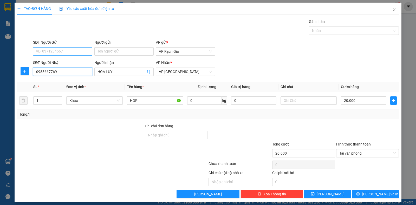
type input "0988667769"
click at [72, 52] on input "SĐT Người Gửi" at bounding box center [62, 51] width 59 height 8
click at [71, 61] on div "0919844833 - [PERSON_NAME]" at bounding box center [62, 62] width 52 height 6
type input "0919844833"
type input "[PERSON_NAME]"
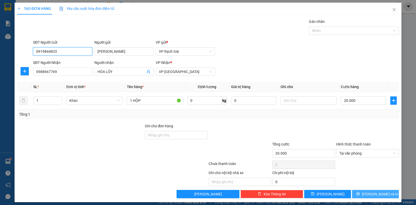
type input "0919844833"
click at [379, 194] on span "[PERSON_NAME] và In" at bounding box center [380, 194] width 36 height 6
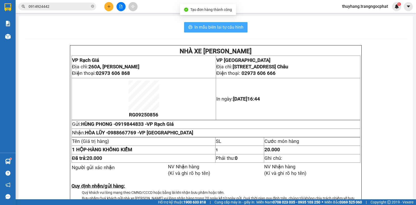
click at [225, 24] on span "In mẫu biên lai tự cấu hình" at bounding box center [219, 27] width 49 height 7
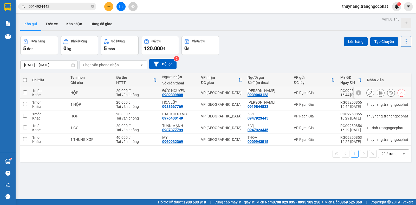
click at [379, 94] on icon at bounding box center [381, 93] width 4 height 4
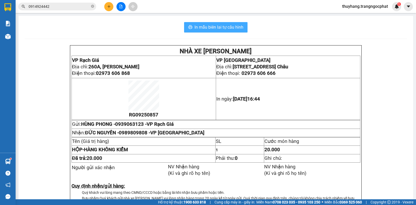
click at [217, 25] on span "In mẫu biên lai tự cấu hình" at bounding box center [219, 27] width 49 height 7
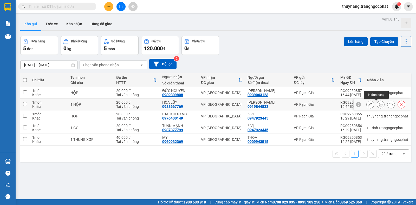
click at [378, 104] on button at bounding box center [380, 104] width 7 height 9
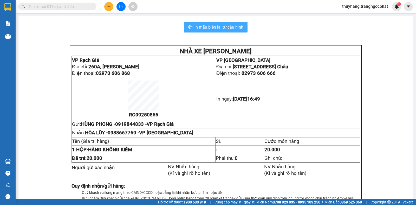
click at [209, 25] on span "In mẫu biên lai tự cấu hình" at bounding box center [219, 27] width 49 height 7
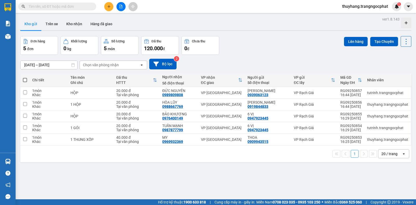
scroll to position [102, 0]
click at [378, 106] on button at bounding box center [380, 104] width 7 height 9
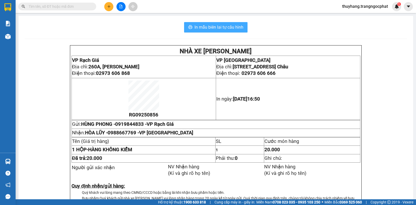
click at [229, 28] on span "In mẫu biên lai tự cấu hình" at bounding box center [219, 27] width 49 height 7
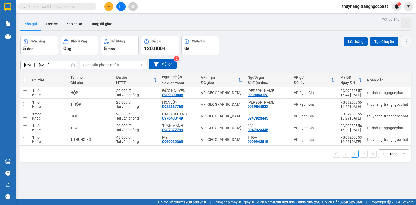
click at [403, 43] on icon at bounding box center [406, 41] width 7 height 7
drag, startPoint x: 395, startPoint y: 75, endPoint x: 369, endPoint y: 64, distance: 28.0
click at [395, 75] on span "Làm mới" at bounding box center [394, 74] width 14 height 5
click at [76, 6] on input "text" at bounding box center [59, 7] width 61 height 6
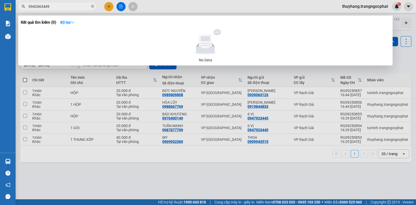
type input "0942663449"
click at [401, 64] on div at bounding box center [208, 102] width 416 height 205
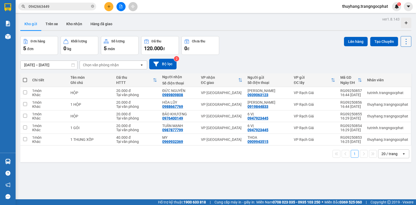
click at [403, 44] on icon at bounding box center [406, 41] width 7 height 7
click at [392, 74] on span "Làm mới" at bounding box center [394, 74] width 14 height 5
click at [110, 8] on icon "plus" at bounding box center [109, 7] width 4 height 4
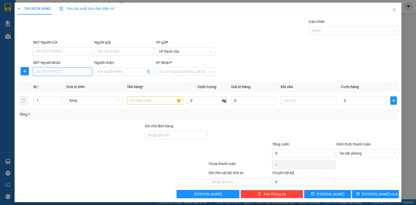
click at [66, 75] on input "SĐT Người Nhận" at bounding box center [62, 72] width 59 height 8
type input "0949804041"
click at [112, 71] on input "Người nhận" at bounding box center [122, 72] width 48 height 6
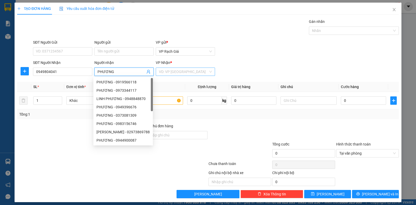
type input "PHƯƠNG"
click at [169, 72] on input "search" at bounding box center [183, 72] width 49 height 8
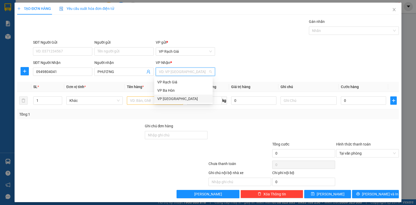
click at [167, 99] on div "VP [GEOGRAPHIC_DATA]" at bounding box center [183, 99] width 52 height 6
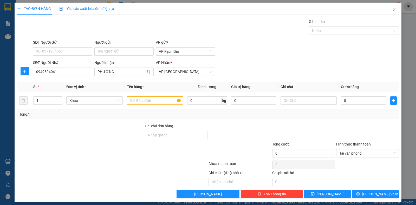
click at [65, 47] on div "SĐT Người Gửi" at bounding box center [62, 44] width 59 height 8
click at [62, 50] on input "SĐT Người Gửi" at bounding box center [62, 51] width 59 height 8
type input "0917696258"
click at [123, 52] on input "Người gửi" at bounding box center [123, 51] width 59 height 8
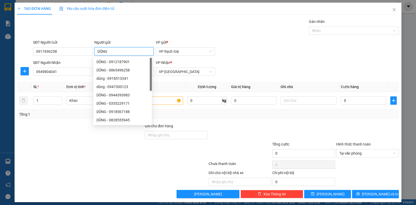
type input "DŨNG"
click at [253, 34] on div "Gán nhãn Nhãn" at bounding box center [216, 28] width 368 height 18
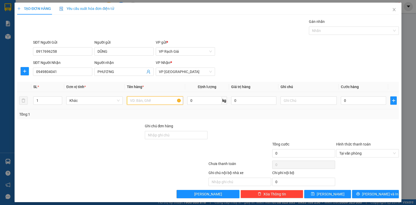
click at [162, 102] on input "text" at bounding box center [155, 100] width 56 height 8
type input "1 SM"
click at [366, 102] on input "0" at bounding box center [363, 100] width 45 height 8
type input "2"
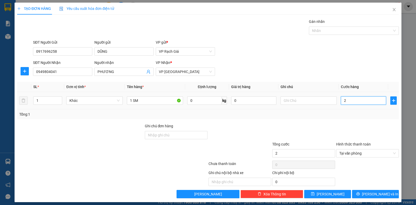
type input "20"
type input "200"
type input "2.000"
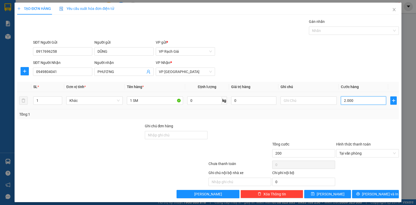
type input "2.000"
type input "20.000"
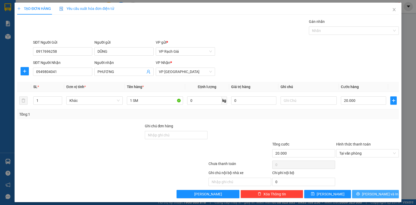
click at [378, 194] on span "[PERSON_NAME] và In" at bounding box center [380, 194] width 36 height 6
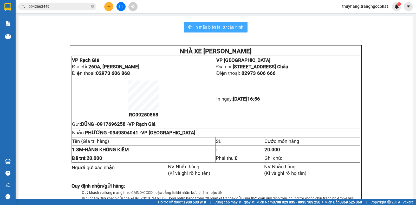
click at [235, 25] on span "In mẫu biên lai tự cấu hình" at bounding box center [219, 27] width 49 height 7
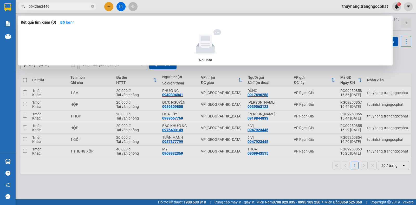
click at [93, 6] on icon "close-circle" at bounding box center [92, 6] width 3 height 3
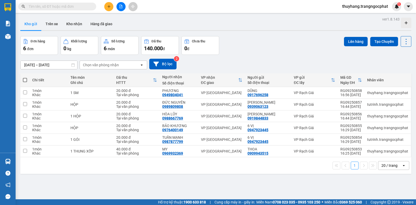
click at [83, 7] on input "text" at bounding box center [59, 7] width 61 height 6
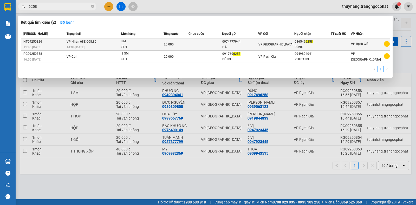
type input "6258"
click at [236, 43] on div "0974777944" at bounding box center [240, 41] width 36 height 5
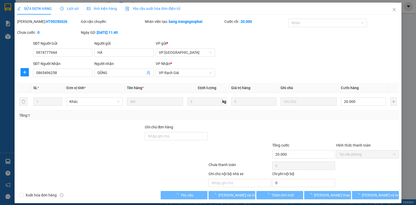
type input "0974777944"
type input "HÀ"
type input "0865496258"
type input "DŨNG"
type input "20.000"
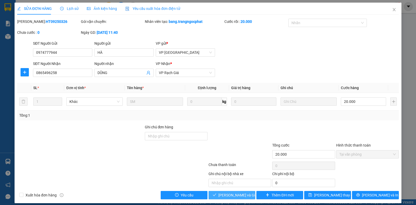
click at [230, 198] on span "[PERSON_NAME] và Giao hàng" at bounding box center [243, 195] width 50 height 6
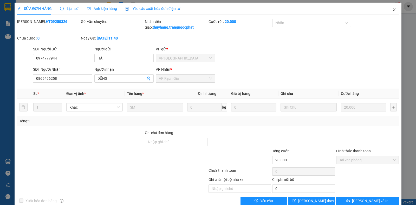
click at [392, 9] on icon "close" at bounding box center [394, 10] width 4 height 4
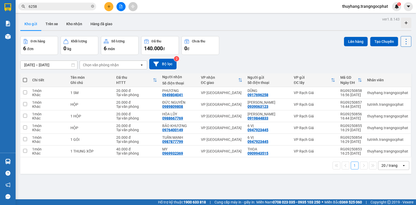
click at [403, 44] on icon at bounding box center [406, 41] width 7 height 7
click at [393, 75] on span "Làm mới" at bounding box center [394, 74] width 14 height 5
click at [109, 6] on icon "plus" at bounding box center [109, 7] width 4 height 4
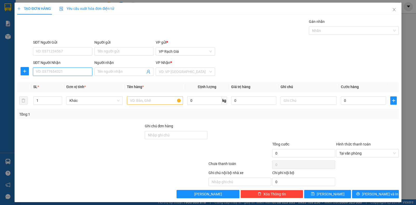
click at [63, 73] on input "SĐT Người Nhận" at bounding box center [62, 72] width 59 height 8
click at [60, 51] on input "SĐT Người Gửi" at bounding box center [62, 51] width 59 height 8
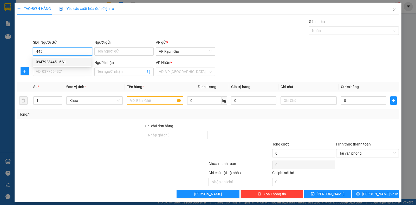
click at [57, 62] on div "0947923445 - 6 VỊ" at bounding box center [62, 62] width 52 height 6
type input "0947923445"
type input "6 VỊ"
type input "0976400149"
type input "BẢO KHƯƠNG"
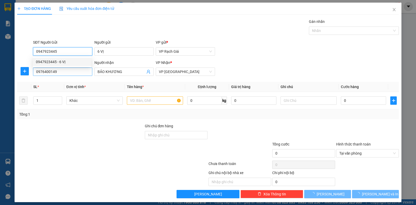
type input "20.000"
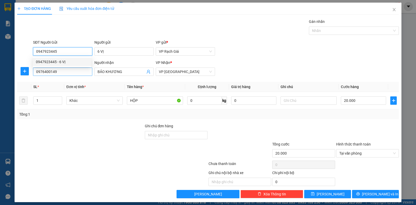
type input "0947923445"
click at [57, 71] on input "0976400149" at bounding box center [62, 72] width 59 height 8
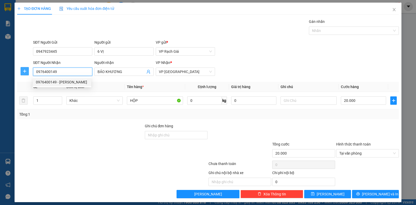
drag, startPoint x: 57, startPoint y: 71, endPoint x: 27, endPoint y: 73, distance: 30.7
click at [27, 73] on div "SĐT Người Nhận 0976400149 Người nhận BẢO KHƯƠNG VP Nhận * VP Hà Tiên" at bounding box center [208, 69] width 383 height 18
click at [57, 81] on div "0944331643 - TÂY NAM" at bounding box center [65, 82] width 59 height 6
type input "0944331643"
type input "TÂY NAM"
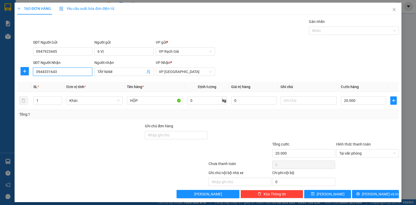
scroll to position [3, 0]
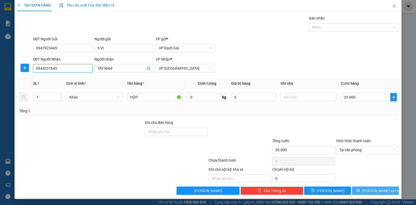
type input "0944331643"
click at [378, 191] on span "[PERSON_NAME] và In" at bounding box center [380, 191] width 36 height 6
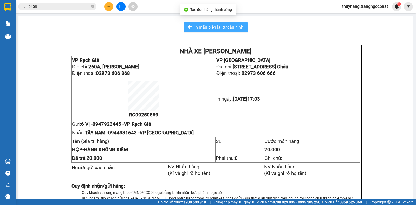
click at [231, 28] on span "In mẫu biên lai tự cấu hình" at bounding box center [219, 27] width 49 height 7
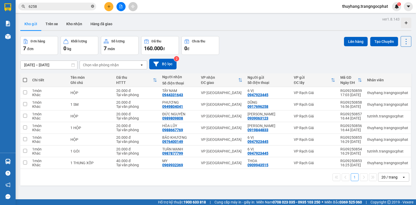
click at [93, 7] on icon "close-circle" at bounding box center [92, 6] width 3 height 3
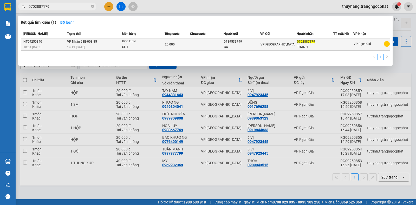
type input "0702887179"
click at [249, 42] on div "0789539799" at bounding box center [242, 41] width 36 height 5
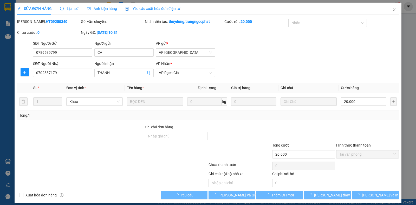
type input "0789539799"
type input "CA"
type input "0702887179"
type input "THANH"
type input "20.000"
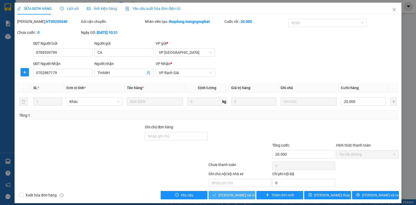
click at [238, 196] on span "[PERSON_NAME] và Giao hàng" at bounding box center [243, 195] width 50 height 6
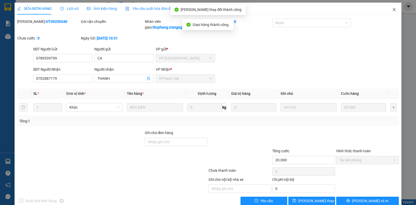
click at [392, 11] on icon "close" at bounding box center [394, 10] width 4 height 4
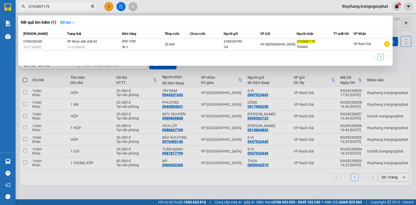
click at [93, 7] on icon "close-circle" at bounding box center [92, 6] width 3 height 3
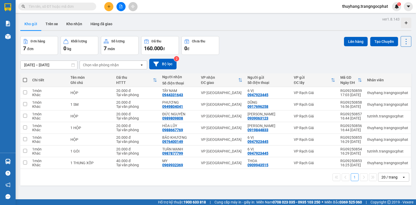
scroll to position [24, 0]
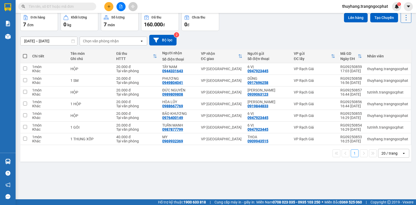
click at [405, 18] on icon at bounding box center [406, 17] width 7 height 7
click at [395, 53] on li "Làm mới" at bounding box center [392, 50] width 39 height 9
click at [25, 56] on span at bounding box center [25, 56] width 4 height 4
click at [25, 54] on input "checkbox" at bounding box center [25, 54] width 0 height 0
checkbox input "true"
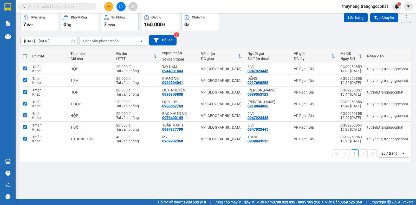
checkbox input "true"
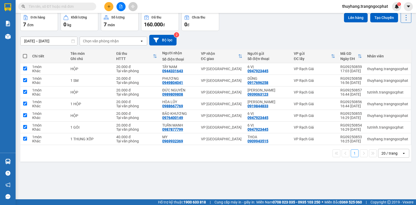
checkbox input "true"
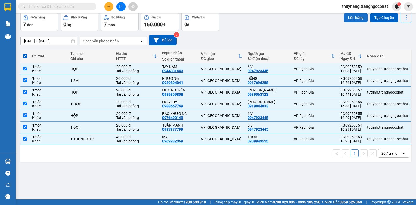
click at [355, 20] on button "Lên hàng" at bounding box center [356, 17] width 24 height 9
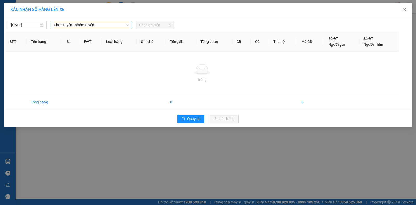
click at [92, 27] on span "Chọn tuyến - nhóm tuyến" at bounding box center [91, 25] width 75 height 8
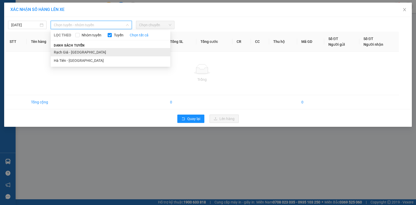
click at [70, 52] on li "Rạch Giá - [GEOGRAPHIC_DATA]" at bounding box center [111, 52] width 120 height 8
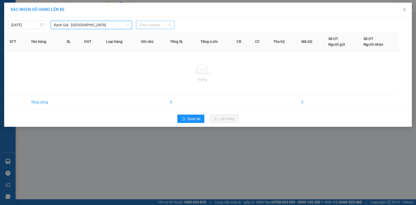
click at [141, 27] on span "Chọn chuyến" at bounding box center [155, 25] width 32 height 8
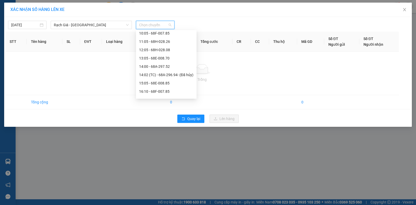
scroll to position [75, 0]
click at [151, 75] on div "17:20 - 68H-028.26" at bounding box center [166, 77] width 54 height 6
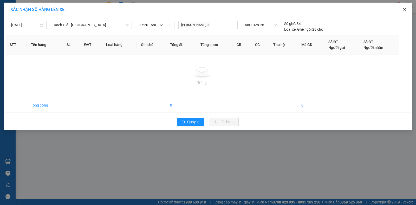
click at [405, 10] on icon "close" at bounding box center [404, 9] width 3 height 3
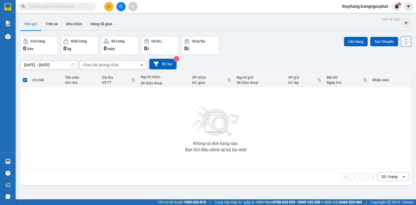
click at [72, 7] on input "text" at bounding box center [59, 7] width 61 height 6
click at [109, 7] on icon "plus" at bounding box center [109, 7] width 4 height 4
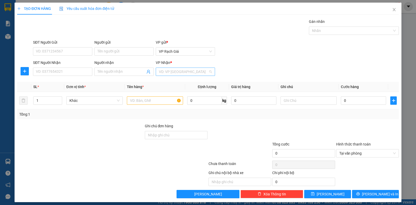
click at [190, 72] on input "search" at bounding box center [183, 72] width 49 height 8
click at [168, 98] on div "VP [GEOGRAPHIC_DATA]" at bounding box center [183, 99] width 52 height 6
click at [75, 53] on input "SĐT Người Gửi" at bounding box center [62, 51] width 59 height 8
type input "08888512556"
click at [123, 51] on input "Người gửi" at bounding box center [123, 51] width 59 height 8
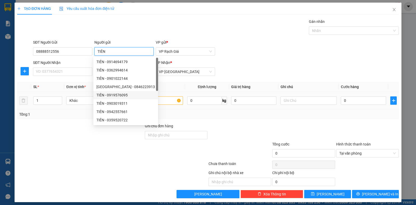
type input "TIÊN"
click at [161, 101] on input "text" at bounding box center [155, 100] width 56 height 8
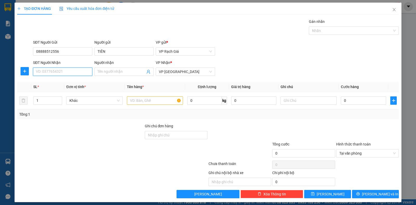
click at [61, 71] on input "SĐT Người Nhận" at bounding box center [62, 72] width 59 height 8
type input "0868963838"
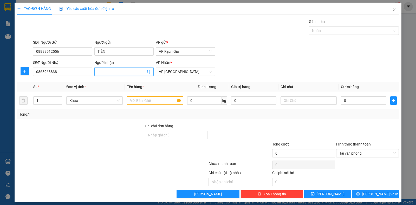
click at [118, 69] on span at bounding box center [123, 72] width 59 height 8
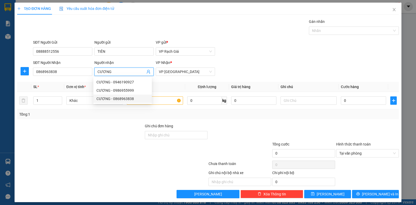
type input "CƯƠNG"
click at [152, 118] on div "Tổng: 1" at bounding box center [208, 115] width 382 height 10
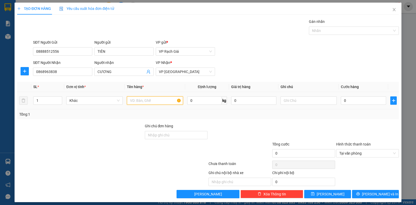
click at [166, 100] on input "text" at bounding box center [155, 100] width 56 height 8
type input "1 BẢNG SỐ"
click at [359, 100] on input "0" at bounding box center [363, 100] width 45 height 8
type input "2"
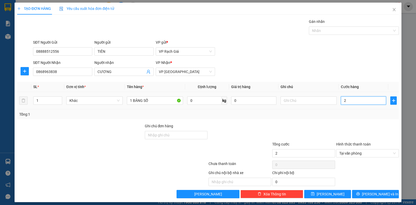
type input "20"
type input "200"
type input "2.000"
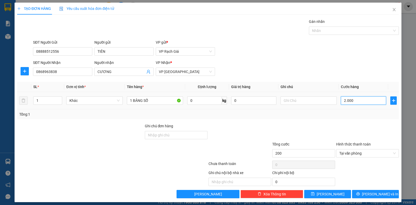
type input "2.000"
type input "20.000"
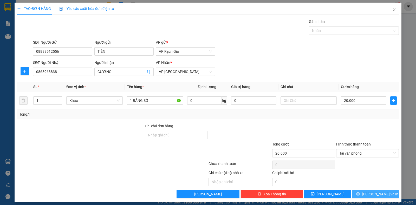
click at [371, 195] on span "[PERSON_NAME] và In" at bounding box center [380, 194] width 36 height 6
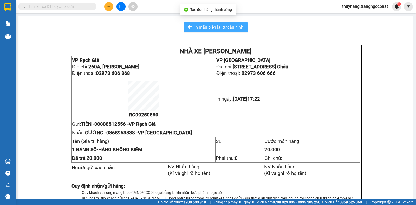
click at [220, 29] on span "In mẫu biên lai tự cấu hình" at bounding box center [219, 27] width 49 height 7
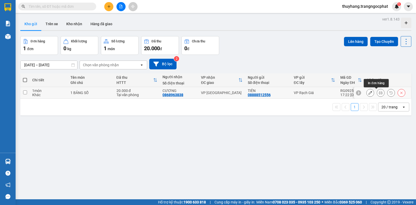
click at [369, 93] on icon at bounding box center [371, 93] width 4 height 4
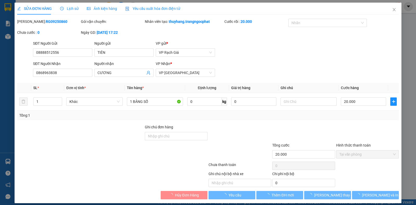
type input "08888512556"
type input "TIÊN"
type input "0868963838"
type input "CƯƠNG"
type input "20.000"
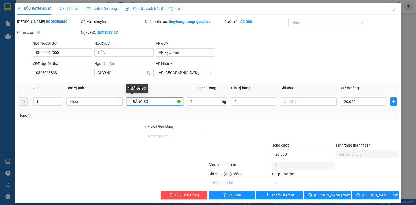
click at [151, 101] on input "1 BẢNG SỐ" at bounding box center [155, 102] width 56 height 8
type input "1 BẢNG SẮT"
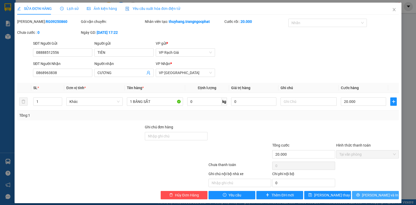
click at [370, 195] on span "[PERSON_NAME] và In" at bounding box center [380, 195] width 36 height 6
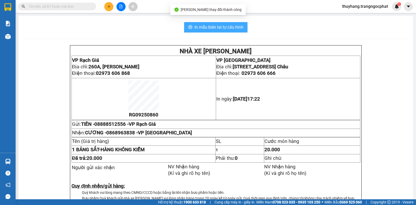
click at [233, 27] on span "In mẫu biên lai tự cấu hình" at bounding box center [219, 27] width 49 height 7
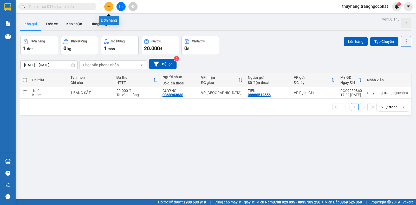
click at [108, 6] on icon "plus" at bounding box center [109, 7] width 4 height 4
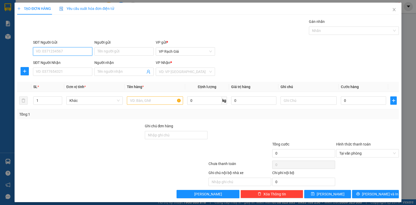
click at [68, 50] on input "SĐT Người Gửi" at bounding box center [62, 51] width 59 height 8
click at [70, 73] on input "SĐT Người Nhận" at bounding box center [62, 72] width 59 height 8
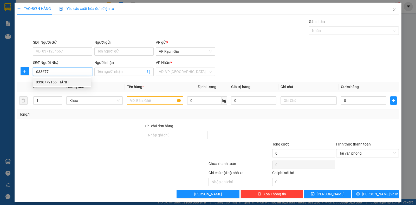
click at [67, 83] on div "0336779156 - TÁNH" at bounding box center [62, 82] width 52 height 6
type input "0336779156"
type input "TÁNH"
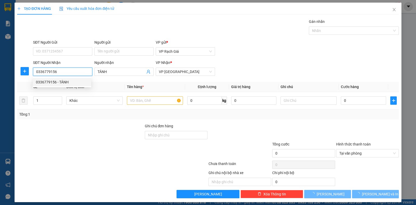
type input "70.000"
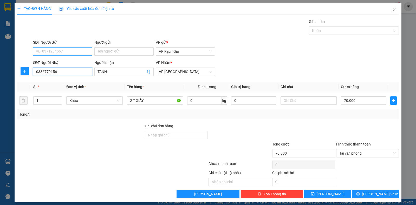
type input "0336779156"
click at [69, 52] on input "SĐT Người Gửi" at bounding box center [62, 51] width 59 height 8
click at [34, 54] on input "3236" at bounding box center [62, 51] width 59 height 8
click at [44, 52] on input "091173236" at bounding box center [62, 51] width 59 height 8
type input "0913173236"
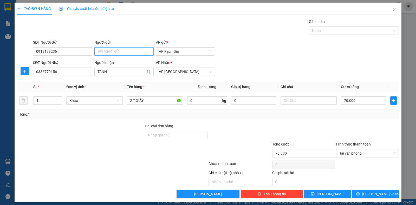
click at [104, 53] on input "Người gửi" at bounding box center [123, 51] width 59 height 8
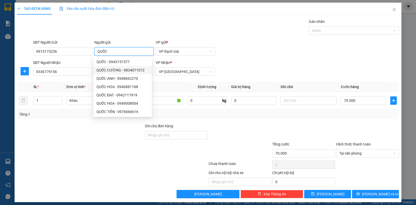
type input "QUỐC"
click at [222, 124] on div at bounding box center [240, 132] width 64 height 18
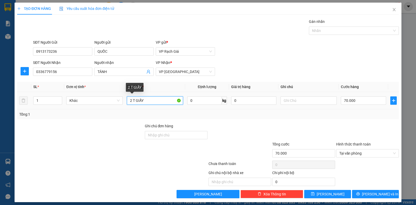
click at [131, 102] on input "2 T GIẤY" at bounding box center [155, 100] width 56 height 8
type input "1 T GIẤY"
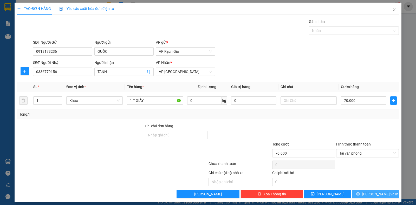
click at [371, 195] on span "[PERSON_NAME] và In" at bounding box center [380, 194] width 36 height 6
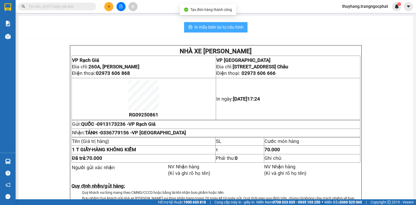
click at [223, 29] on span "In mẫu biên lai tự cấu hình" at bounding box center [219, 27] width 49 height 7
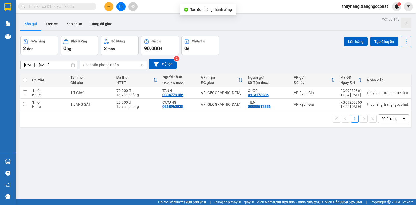
click at [37, 8] on input "text" at bounding box center [59, 7] width 61 height 6
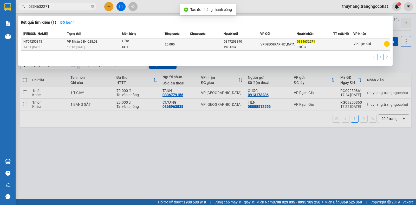
type input "0334632271"
click at [228, 46] on div "VƯƠNG" at bounding box center [242, 46] width 36 height 5
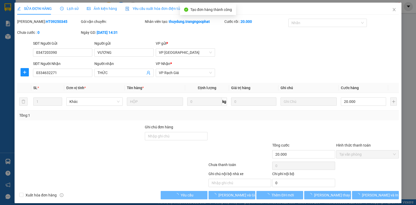
type input "0347203390"
type input "VƯƠNG"
type input "0334632271"
type input "THỨC"
type input "20.000"
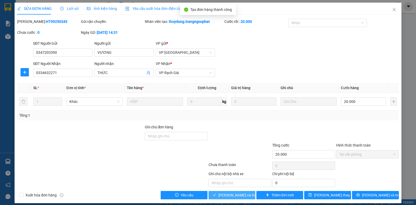
click at [233, 197] on span "[PERSON_NAME] và Giao hàng" at bounding box center [243, 195] width 50 height 6
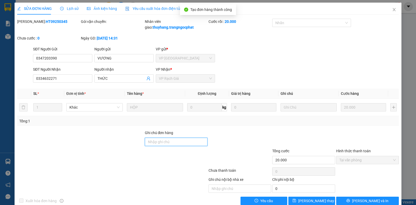
click at [175, 140] on input "Ghi chú đơn hàng" at bounding box center [176, 142] width 63 height 8
type input "0981536754"
click at [392, 12] on span "Close" at bounding box center [394, 10] width 15 height 15
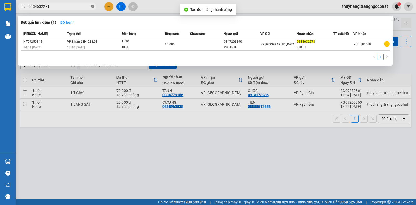
click at [93, 6] on icon "close-circle" at bounding box center [92, 6] width 3 height 3
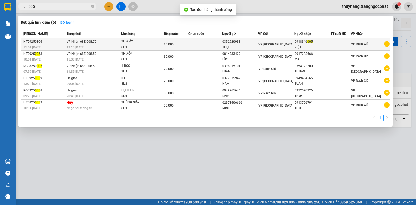
type input "005"
click at [279, 46] on div "VP [GEOGRAPHIC_DATA]" at bounding box center [277, 45] width 36 height 6
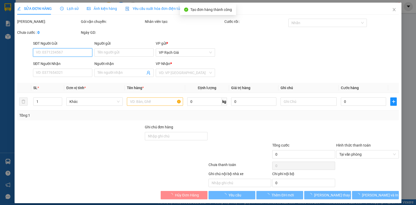
type input "0352920938"
type input "THỌ"
type input "0918346005"
type input "VIỆT"
type input "20.000"
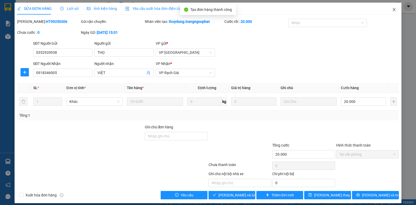
click at [392, 10] on icon "close" at bounding box center [394, 10] width 4 height 4
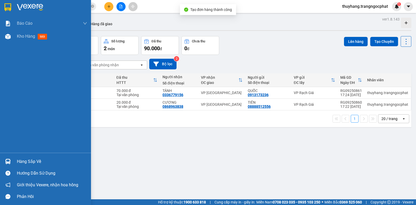
click at [16, 162] on div "Hàng sắp về" at bounding box center [45, 162] width 91 height 12
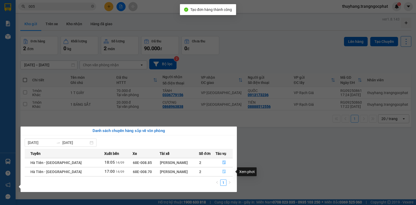
click at [220, 172] on button "button" at bounding box center [224, 172] width 17 height 8
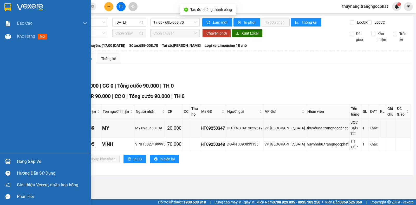
click at [32, 160] on div "Hàng sắp về" at bounding box center [52, 162] width 70 height 8
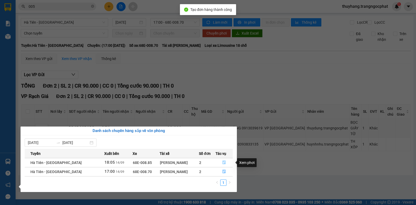
click at [219, 164] on button "button" at bounding box center [224, 163] width 17 height 8
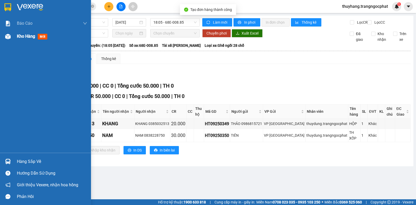
click at [24, 37] on span "Kho hàng" at bounding box center [26, 36] width 18 height 5
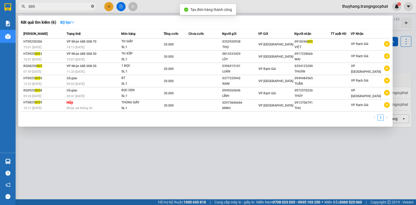
click at [93, 7] on icon "close-circle" at bounding box center [92, 6] width 3 height 3
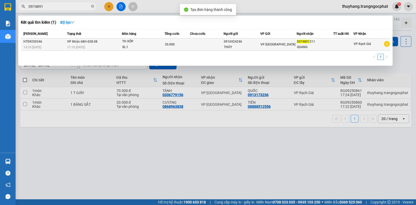
type input "0974891"
click at [219, 48] on td at bounding box center [207, 44] width 34 height 12
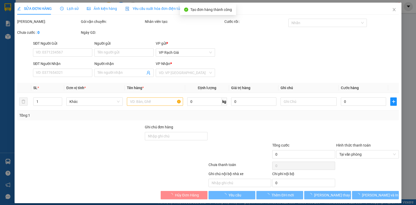
type input "0916924246"
type input "THỦY"
type input "0974891311"
type input "QUANG"
type input "30.000"
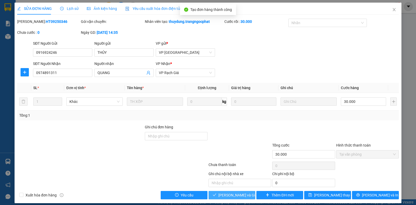
click at [230, 196] on span "[PERSON_NAME] và Giao hàng" at bounding box center [243, 195] width 50 height 6
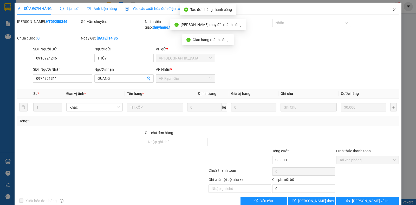
click at [392, 12] on icon "close" at bounding box center [394, 10] width 4 height 4
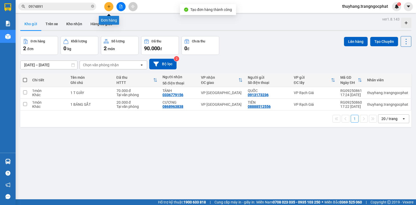
click at [108, 3] on button at bounding box center [108, 6] width 9 height 9
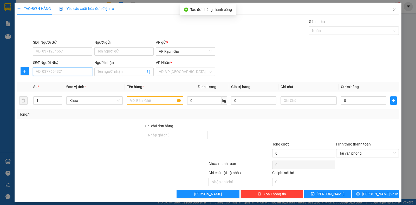
click at [50, 71] on input "SĐT Người Nhận" at bounding box center [62, 72] width 59 height 8
type input "0"
click at [134, 101] on input "text" at bounding box center [155, 100] width 56 height 8
type input "1 SM"
click at [65, 75] on input "0" at bounding box center [62, 72] width 59 height 8
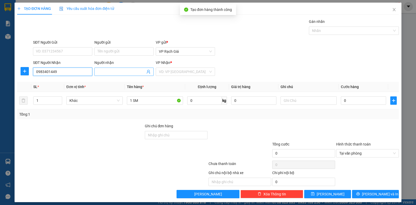
type input "0983401449"
click at [115, 71] on input "Người nhận" at bounding box center [122, 72] width 48 height 6
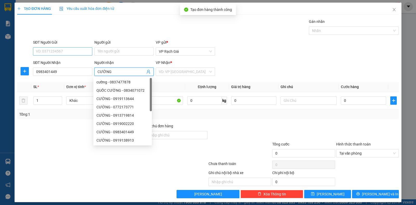
type input "CƯỜNG"
click at [81, 54] on input "SĐT Người Gửi" at bounding box center [62, 51] width 59 height 8
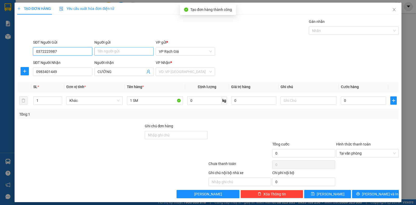
type input "0372223987"
click at [109, 50] on input "Người gửi" at bounding box center [123, 51] width 59 height 8
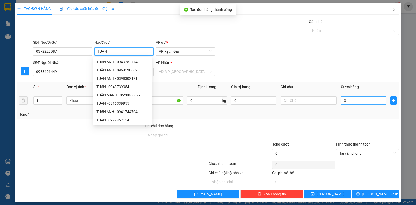
type input "TUẤN"
click at [357, 99] on input "0" at bounding box center [363, 100] width 45 height 8
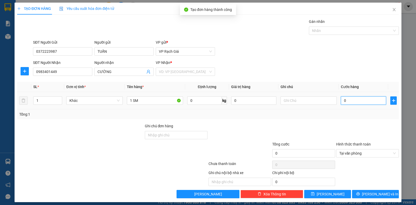
type input "2"
type input "20"
type input "200"
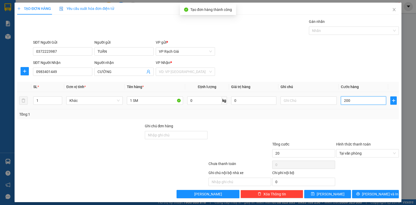
type input "200"
type input "2.000"
type input "20.000"
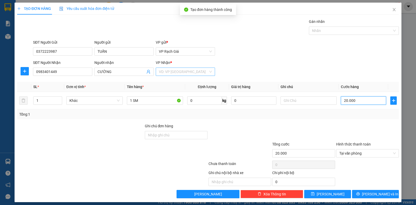
type input "20.000"
click at [196, 74] on input "search" at bounding box center [183, 72] width 49 height 8
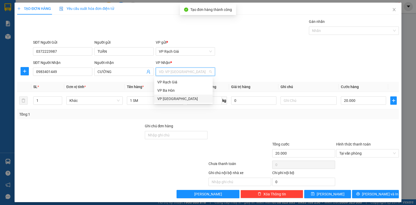
click at [164, 100] on div "VP [GEOGRAPHIC_DATA]" at bounding box center [183, 99] width 52 height 6
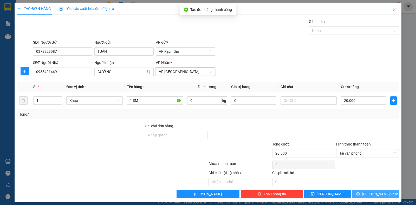
click at [383, 194] on button "[PERSON_NAME] và In" at bounding box center [375, 194] width 47 height 8
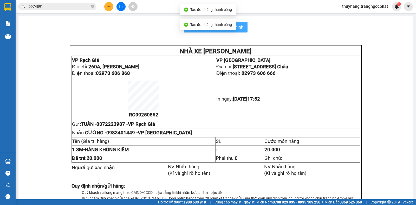
click at [238, 28] on span "In mẫu biên lai tự cấu hình" at bounding box center [219, 27] width 49 height 7
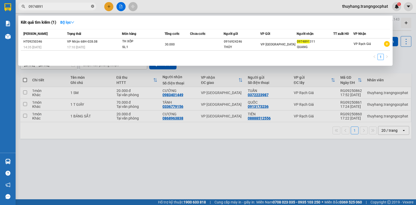
click at [92, 7] on icon "close-circle" at bounding box center [92, 6] width 3 height 3
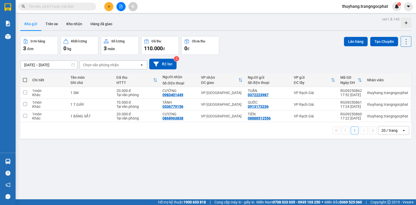
click at [87, 7] on input "text" at bounding box center [59, 7] width 61 height 6
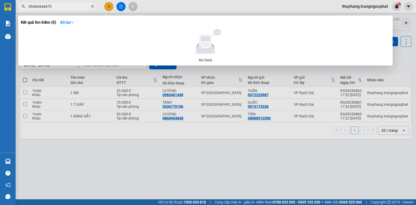
click at [43, 6] on input "09464444475" at bounding box center [59, 7] width 61 height 6
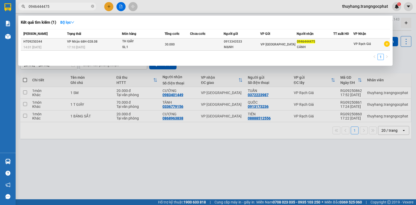
type input "0946444475"
click at [199, 44] on td at bounding box center [207, 44] width 34 height 12
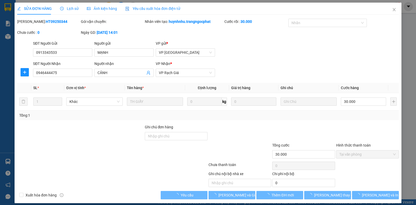
type input "0913343533"
type input "MẠNH"
type input "0946444475"
type input "CẢNH"
type input "30.000"
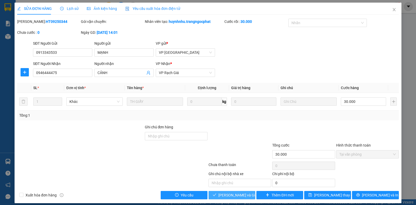
click at [230, 195] on span "[PERSON_NAME] và Giao hàng" at bounding box center [243, 195] width 50 height 6
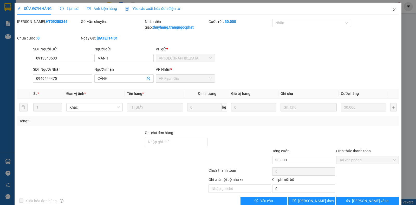
click at [392, 10] on icon "close" at bounding box center [394, 10] width 4 height 4
